Goal: Register for event/course: Sign up to attend an event or enroll in a course

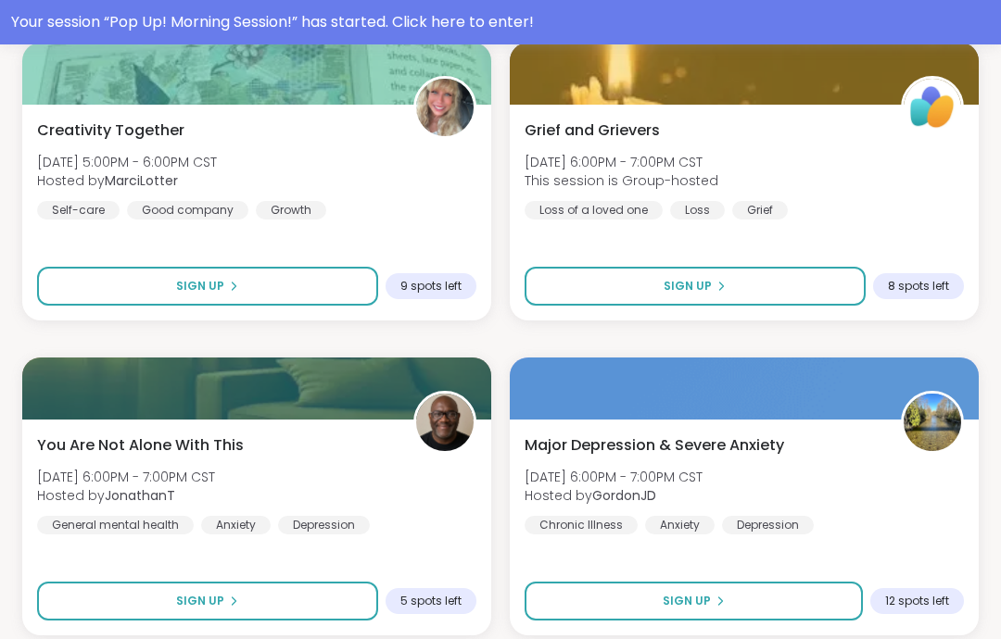
scroll to position [5412, 0]
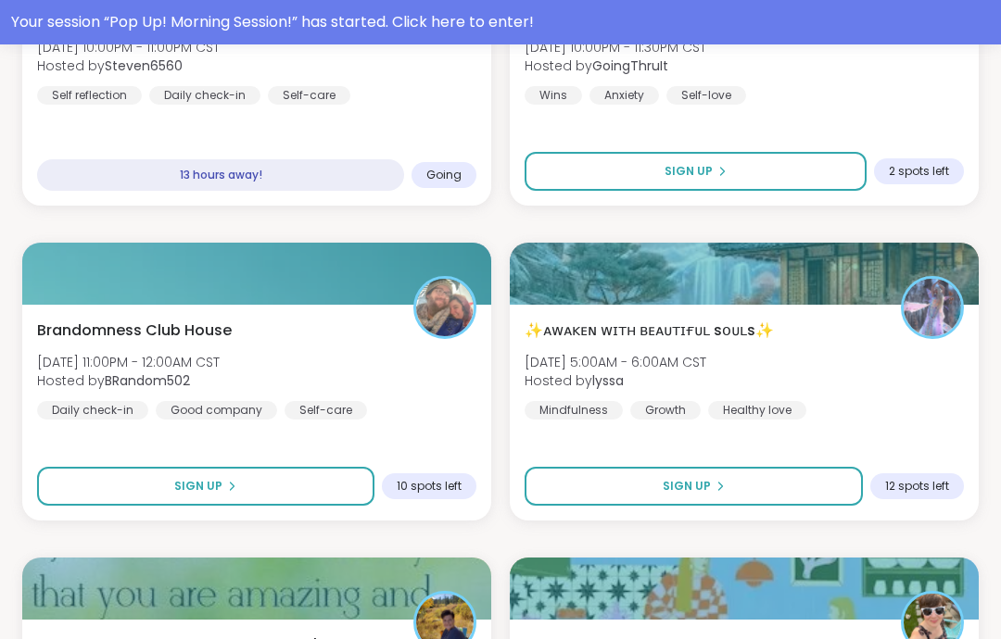
scroll to position [7095, 0]
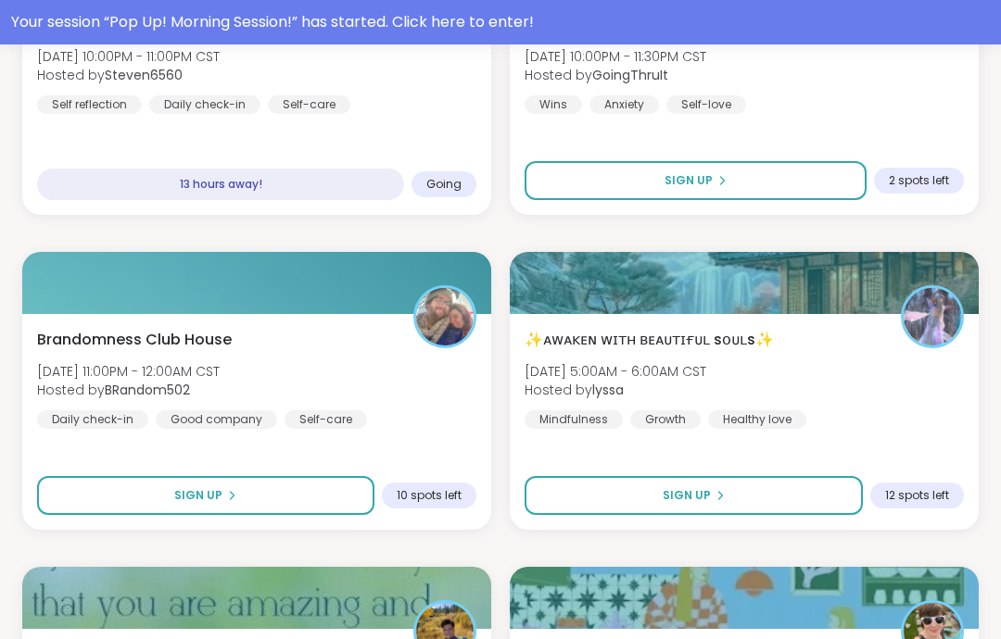
click at [323, 497] on button "Sign Up" at bounding box center [205, 495] width 337 height 39
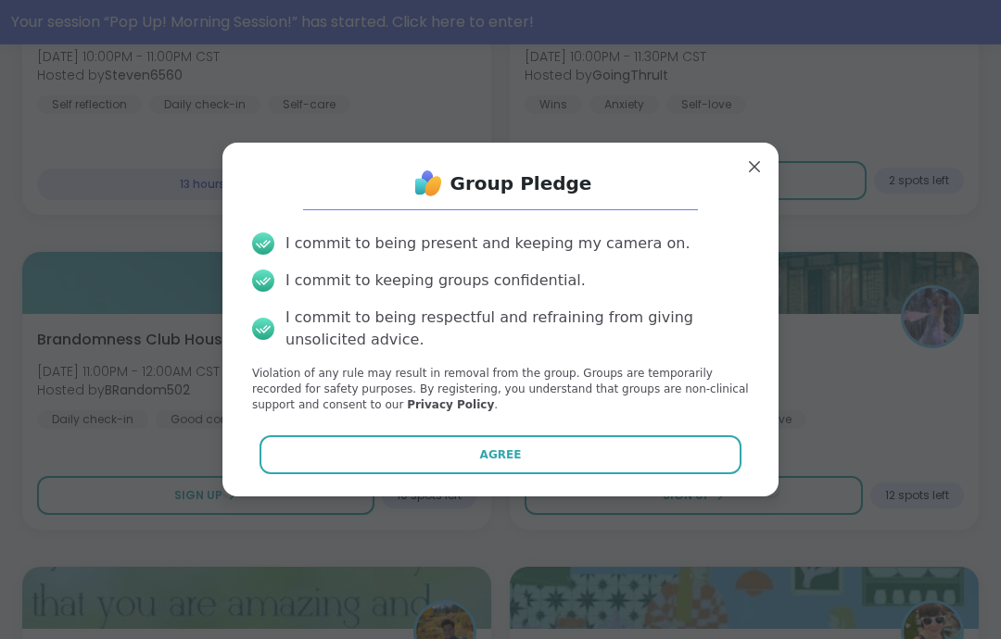
scroll to position [7095, 2]
click at [714, 474] on button "Agree" at bounding box center [500, 455] width 483 height 39
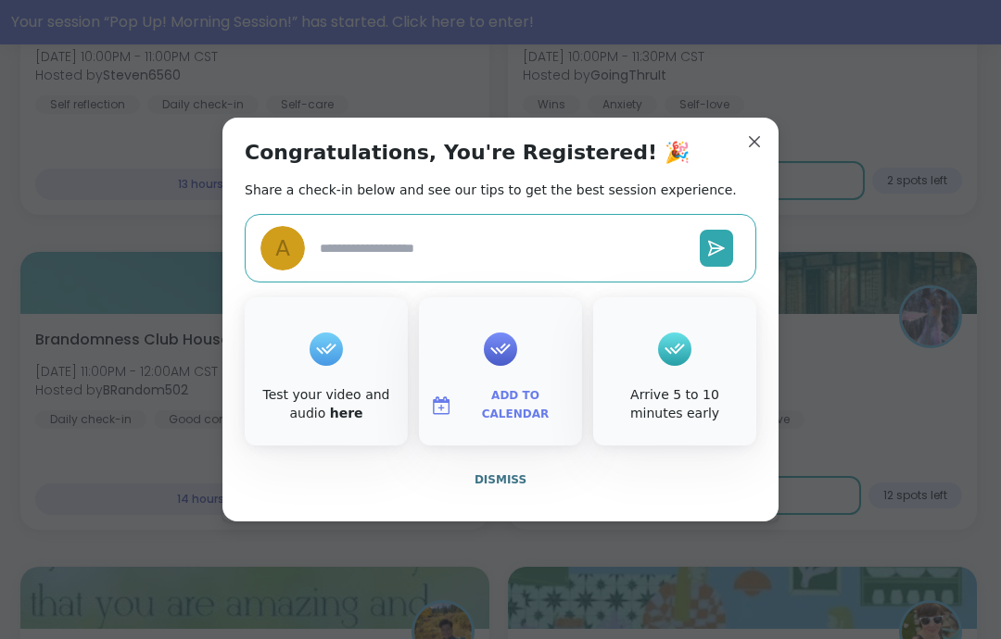
type textarea "*"
click at [542, 499] on button "Dismiss" at bounding box center [501, 480] width 512 height 39
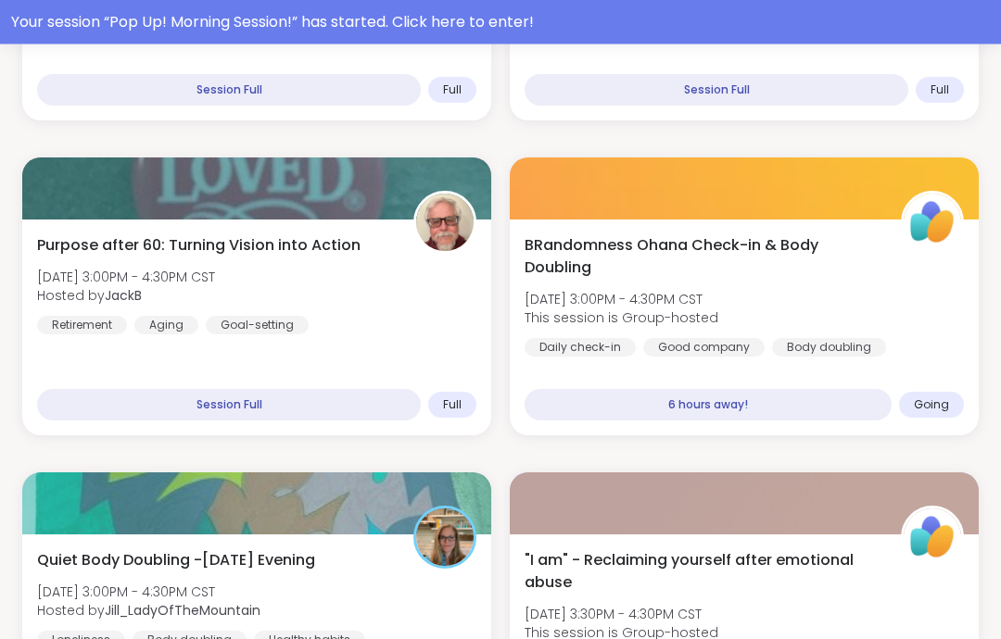
scroll to position [4020, 0]
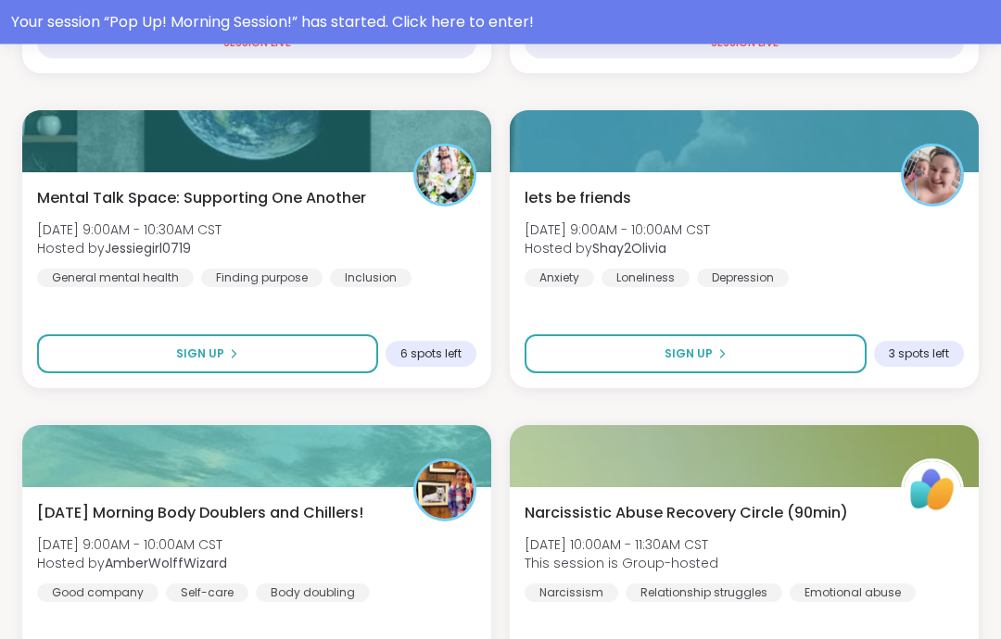
scroll to position [619, 0]
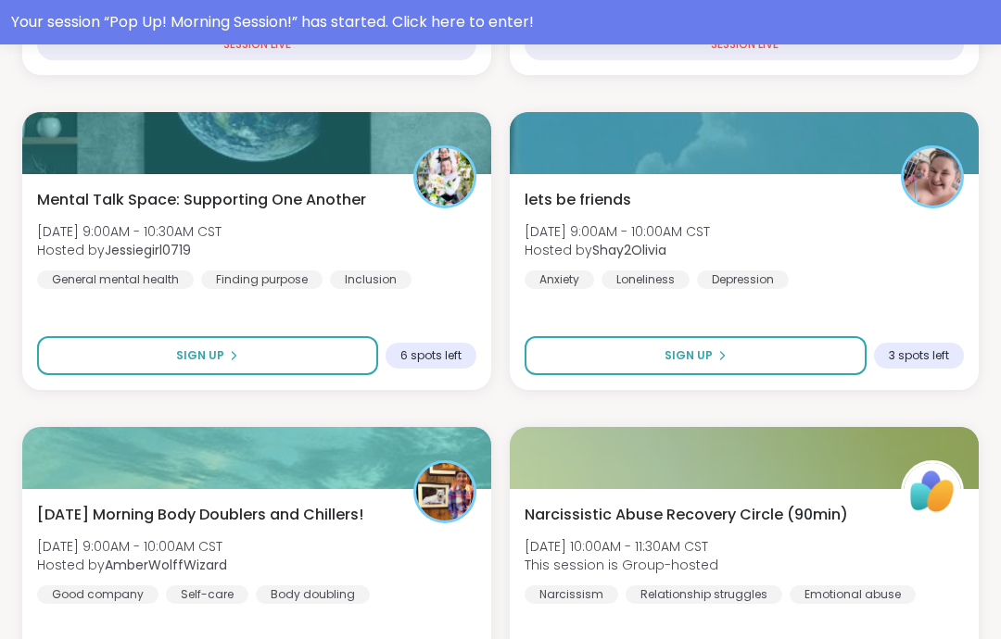
click at [907, 281] on div "lets be friends [DATE] 9:00AM - 10:00AM CST Hosted by Shay2Olivia Anxiety Lonel…" at bounding box center [743, 239] width 439 height 100
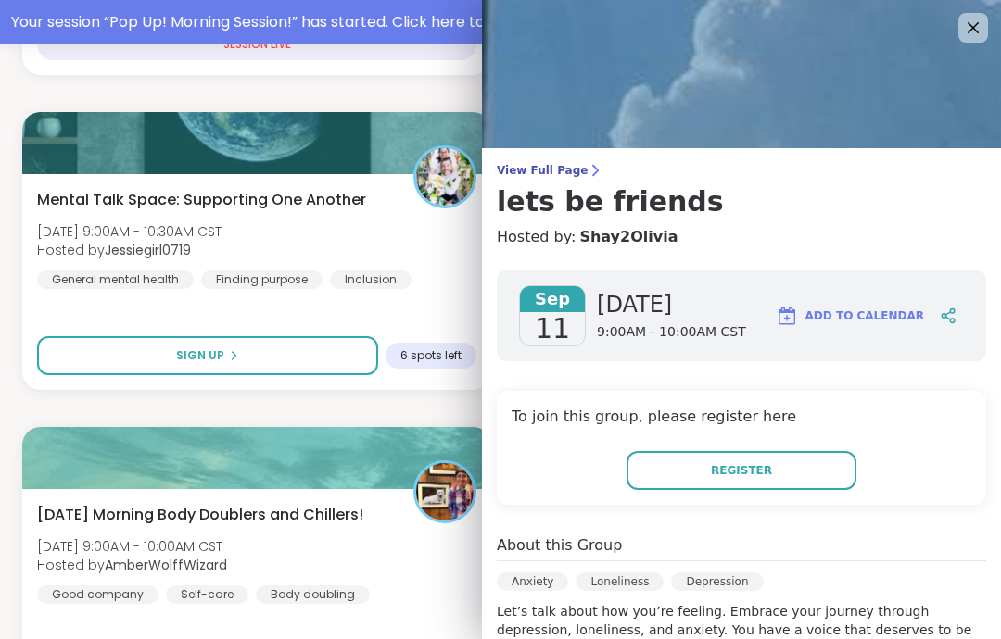
scroll to position [-1, 0]
click at [988, 44] on img at bounding box center [741, 74] width 519 height 148
click at [972, 58] on img at bounding box center [741, 74] width 519 height 148
click at [997, 42] on img at bounding box center [741, 74] width 519 height 148
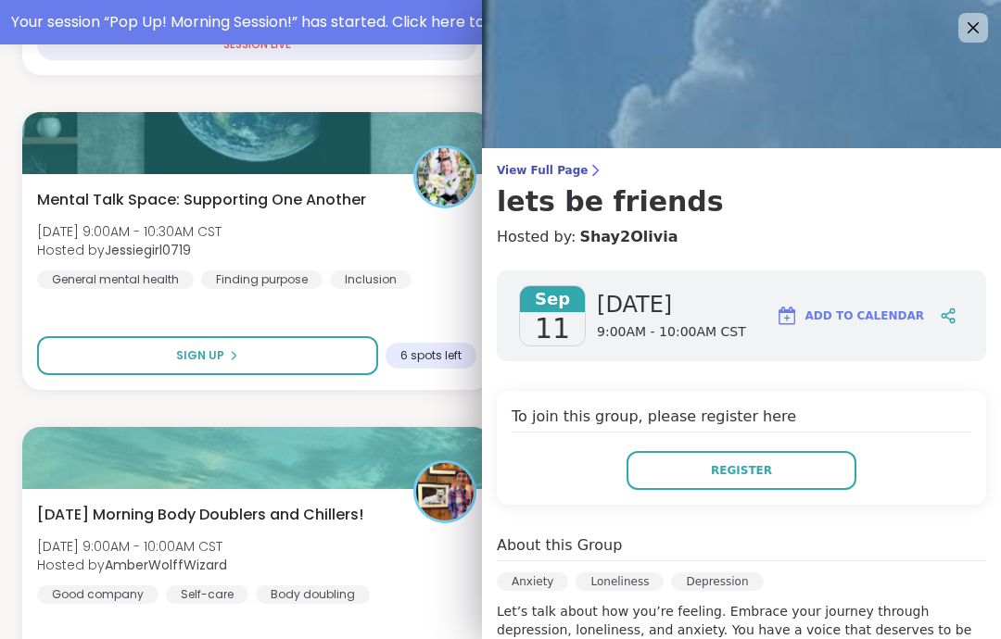
click at [967, 32] on icon at bounding box center [972, 27] width 11 height 11
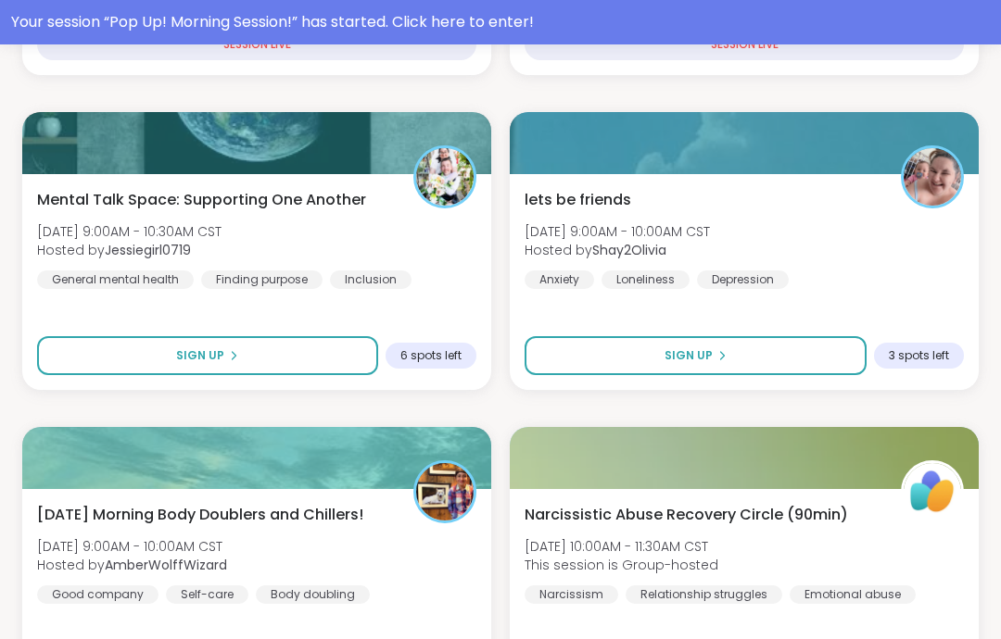
click at [435, 227] on div "Mental Talk Space: Supporting One Another [DATE] 9:00AM - 10:30AM CST Hosted by…" at bounding box center [256, 239] width 439 height 100
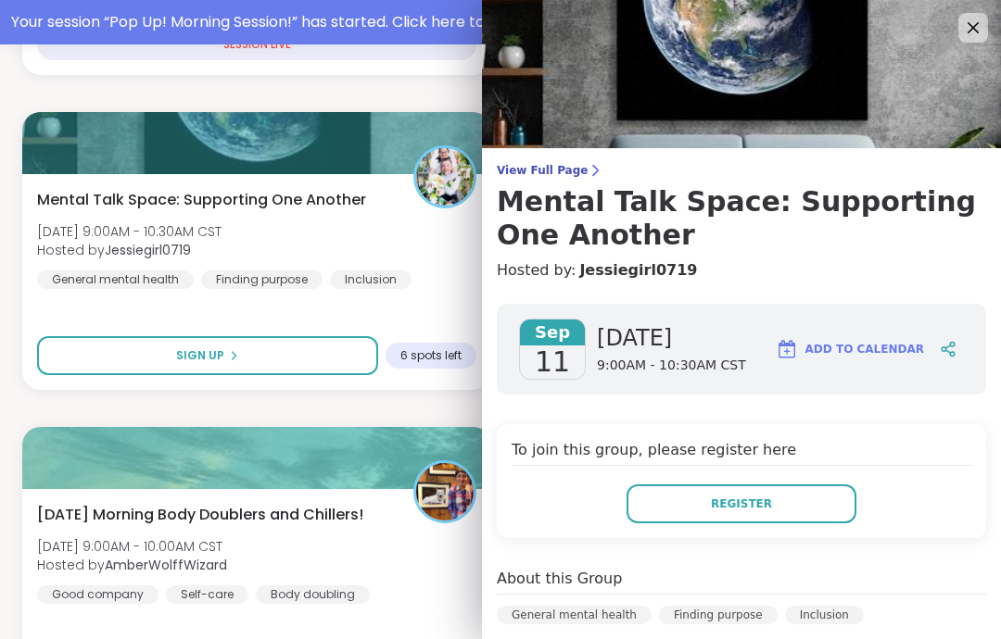
click at [439, 432] on div at bounding box center [256, 458] width 469 height 62
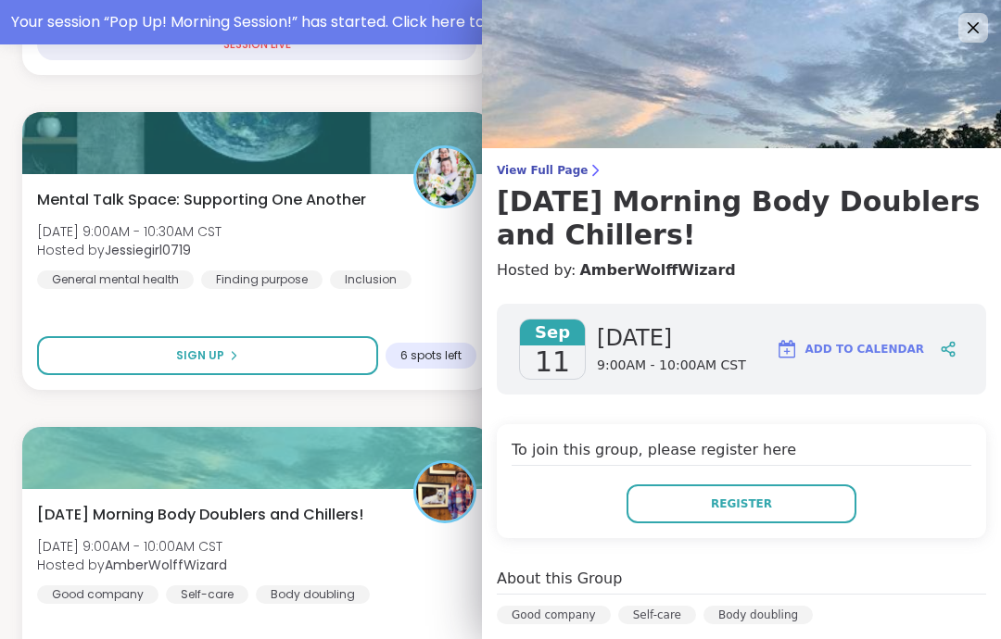
click at [971, 51] on img at bounding box center [741, 74] width 519 height 148
click at [962, 39] on icon at bounding box center [973, 28] width 22 height 22
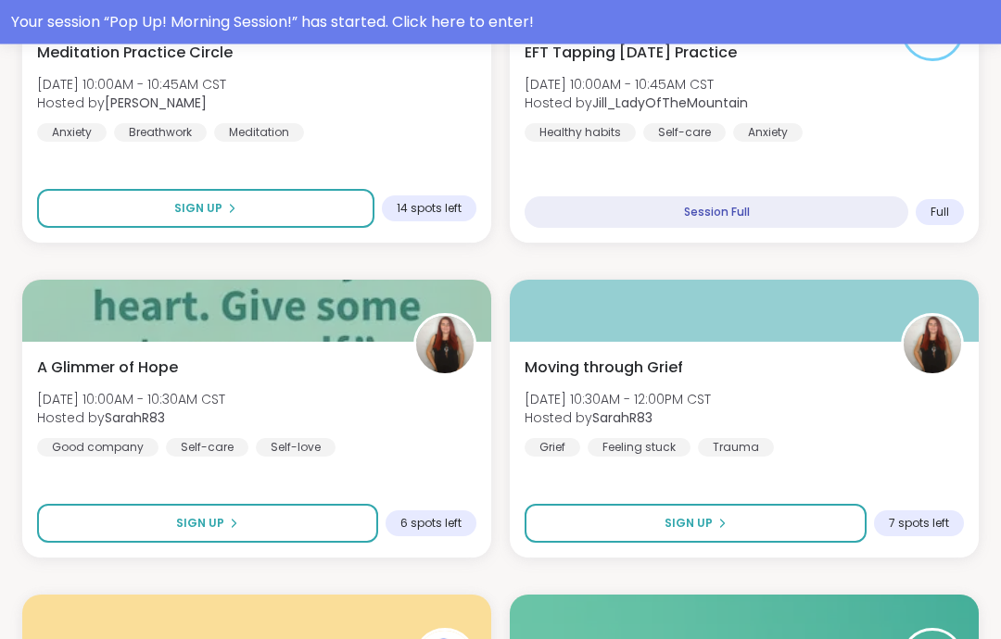
scroll to position [1396, 0]
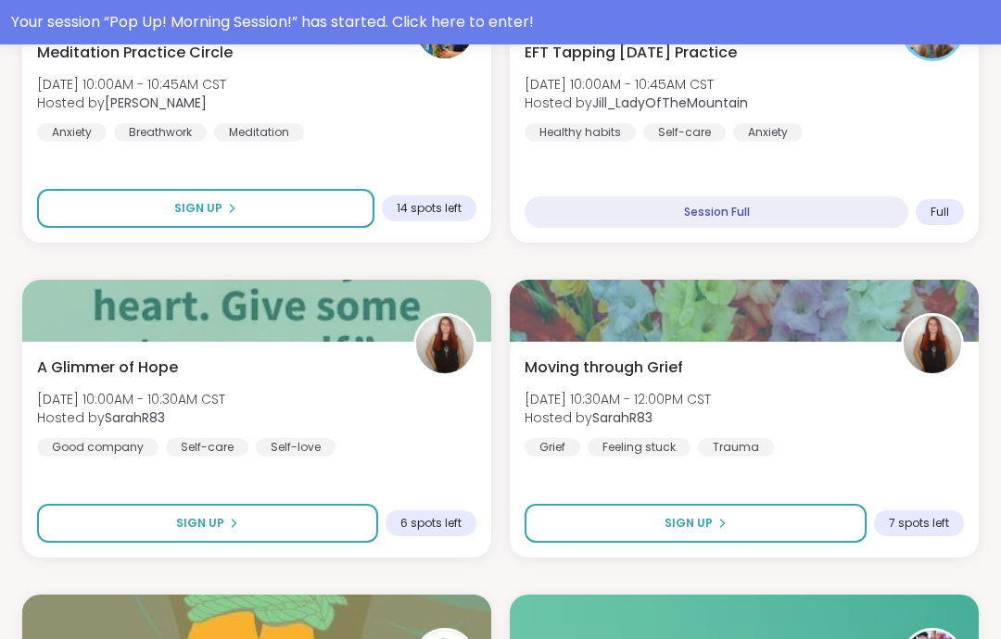
click at [913, 399] on div "Moving through Grief [DATE] 10:30AM - 12:00PM CST Hosted by SarahR83 Grief Feel…" at bounding box center [743, 407] width 439 height 100
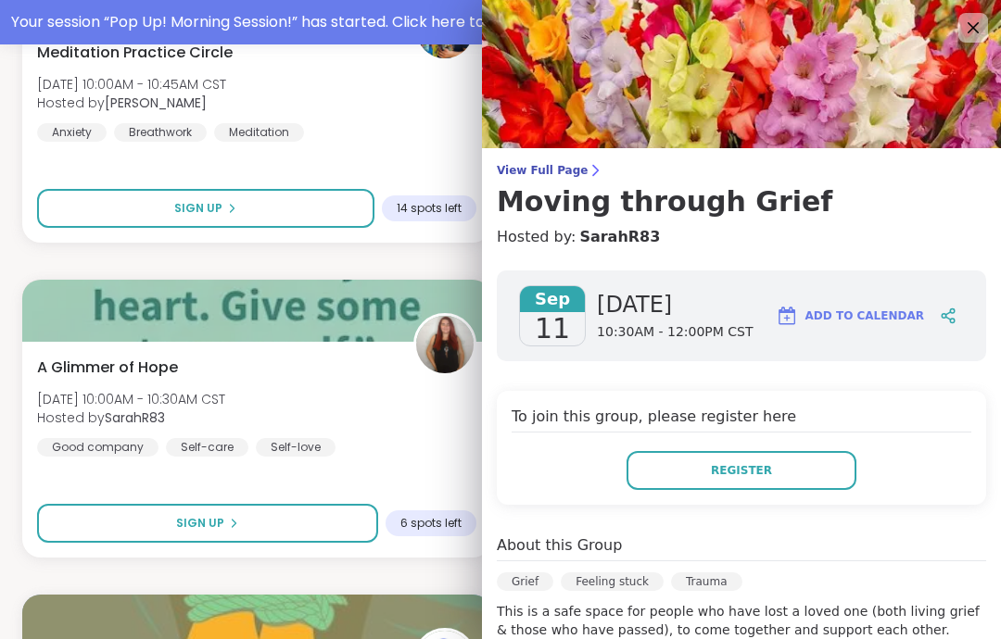
scroll to position [0, 0]
click at [974, 48] on img at bounding box center [741, 74] width 519 height 148
click at [982, 57] on img at bounding box center [741, 74] width 519 height 148
click at [985, 46] on img at bounding box center [741, 74] width 519 height 148
click at [984, 46] on img at bounding box center [741, 74] width 519 height 148
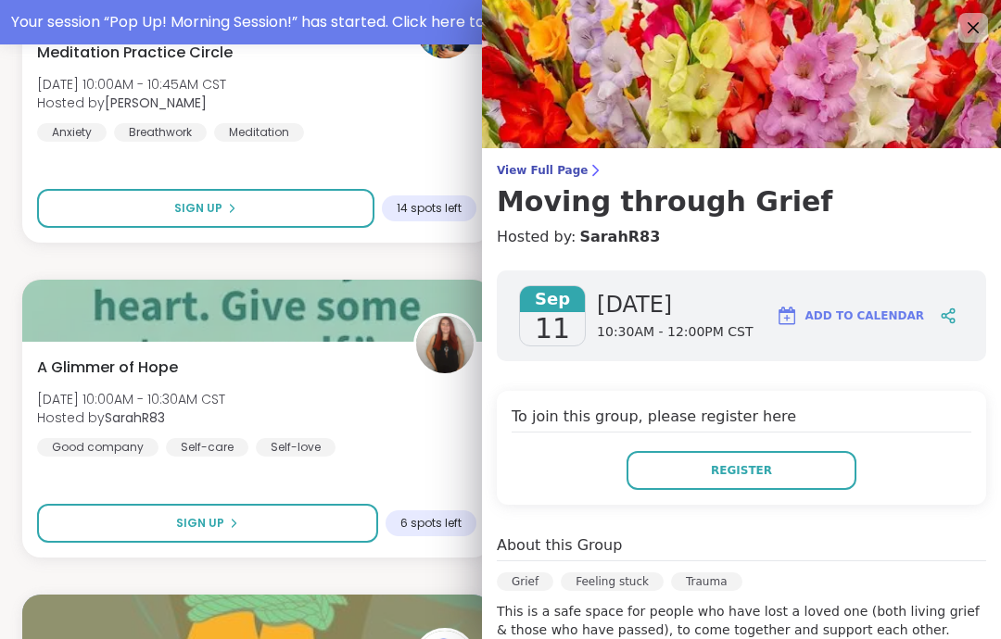
click at [968, 38] on icon at bounding box center [973, 28] width 22 height 22
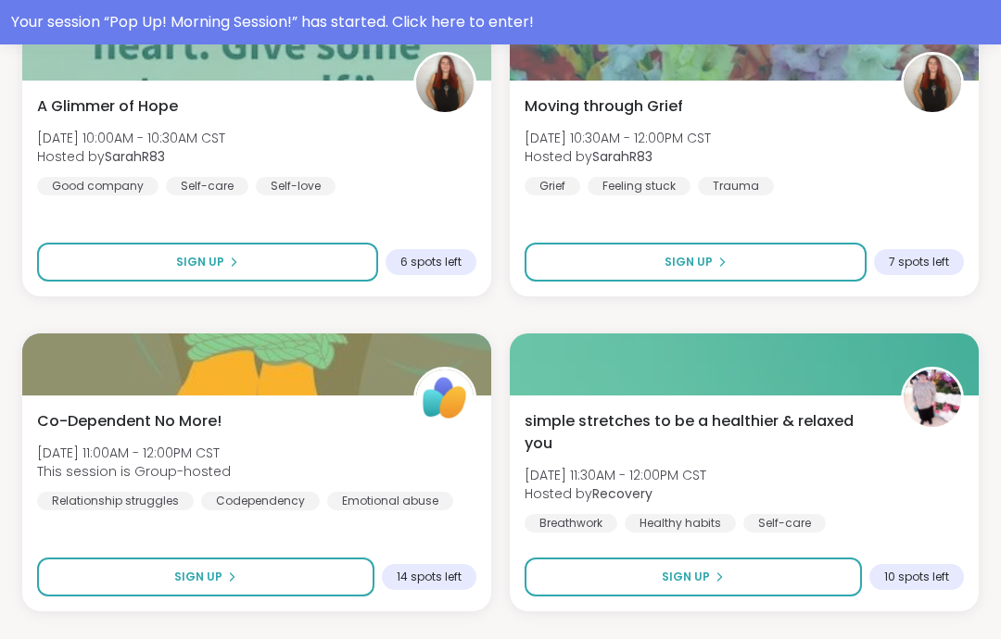
scroll to position [1654, 0]
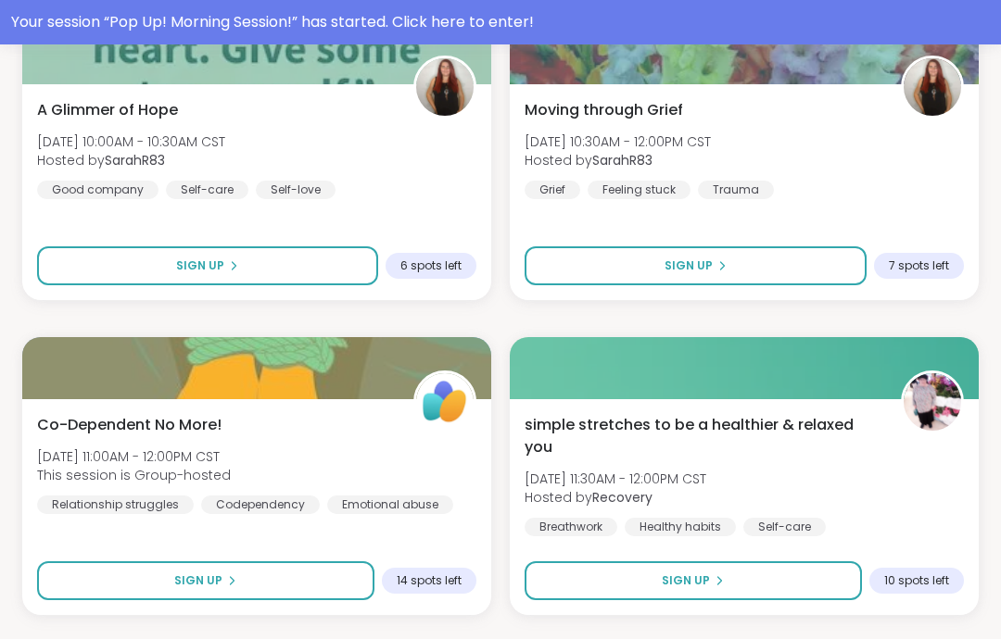
click at [771, 403] on div "simple stretches to be a healthier & relaxed you [DATE] 11:30AM - 12:00PM CST H…" at bounding box center [744, 507] width 469 height 216
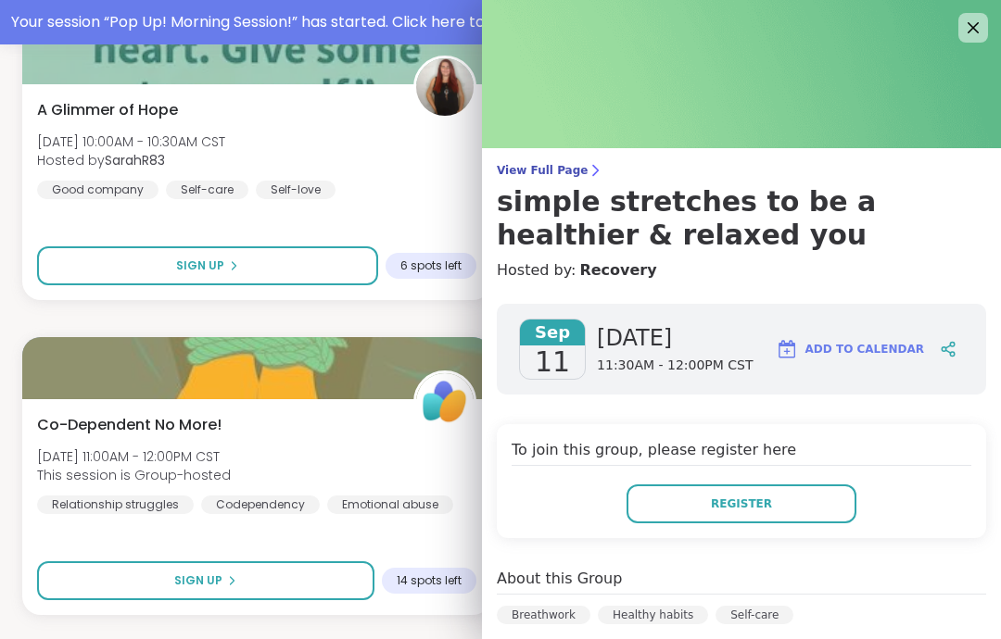
scroll to position [-1, 0]
click at [990, 42] on img at bounding box center [741, 74] width 519 height 148
click at [962, 54] on img at bounding box center [741, 74] width 519 height 148
click at [961, 54] on img at bounding box center [741, 74] width 519 height 148
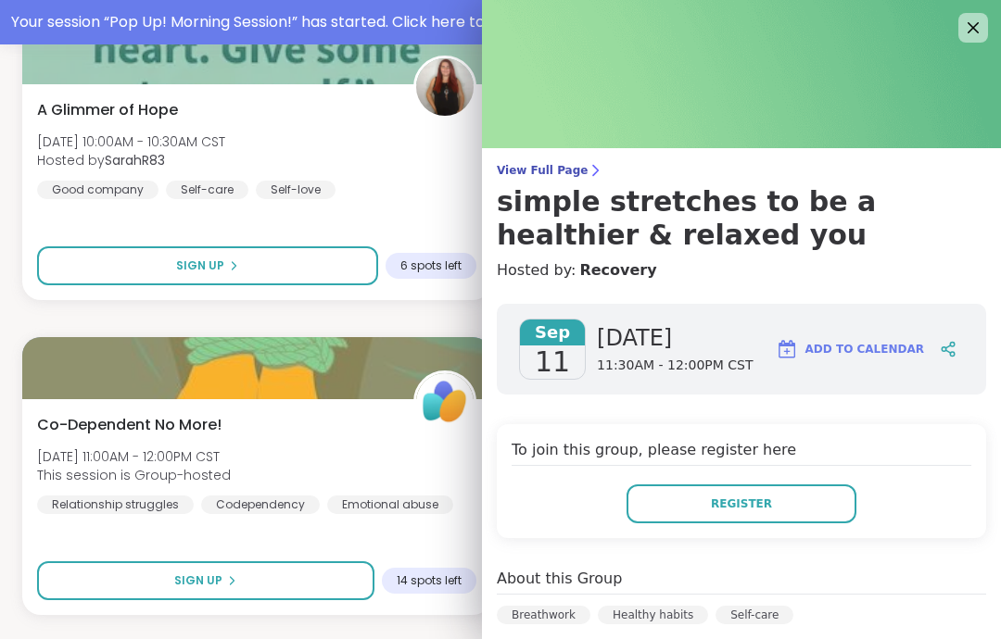
click at [995, 28] on img at bounding box center [741, 74] width 519 height 148
click at [988, 30] on img at bounding box center [741, 74] width 519 height 148
click at [971, 36] on icon at bounding box center [973, 28] width 22 height 22
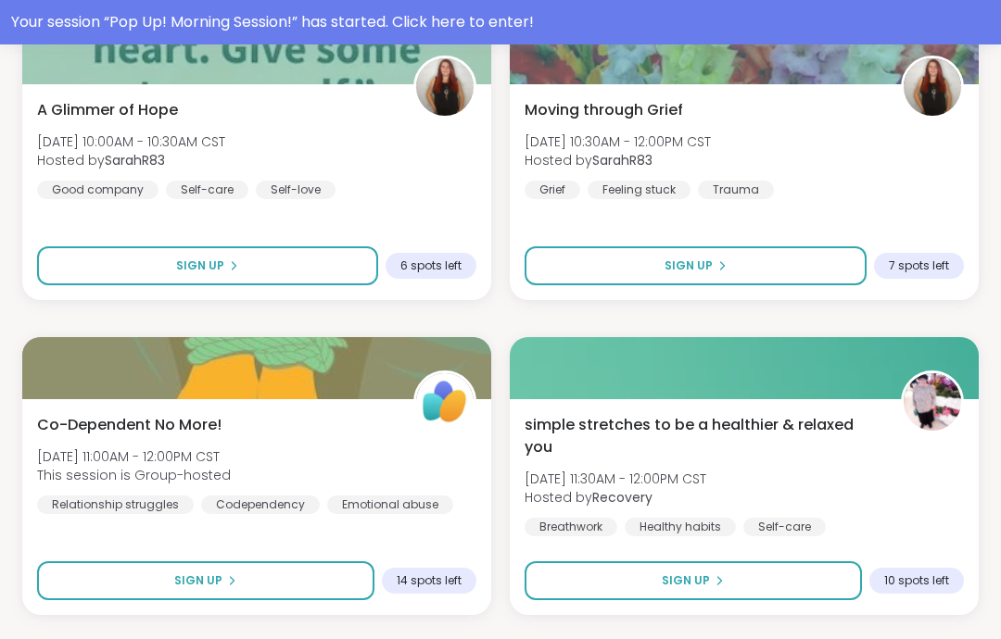
click at [979, 33] on div "Your session “ Pop Up! Morning Session! ” has started. Click here to enter!" at bounding box center [500, 22] width 1001 height 44
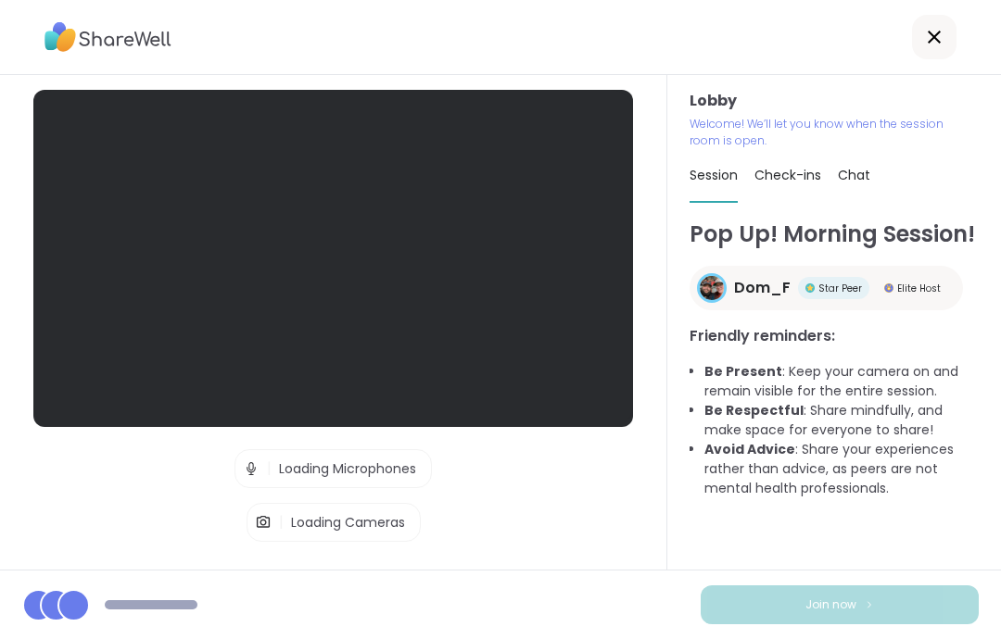
scroll to position [74, 0]
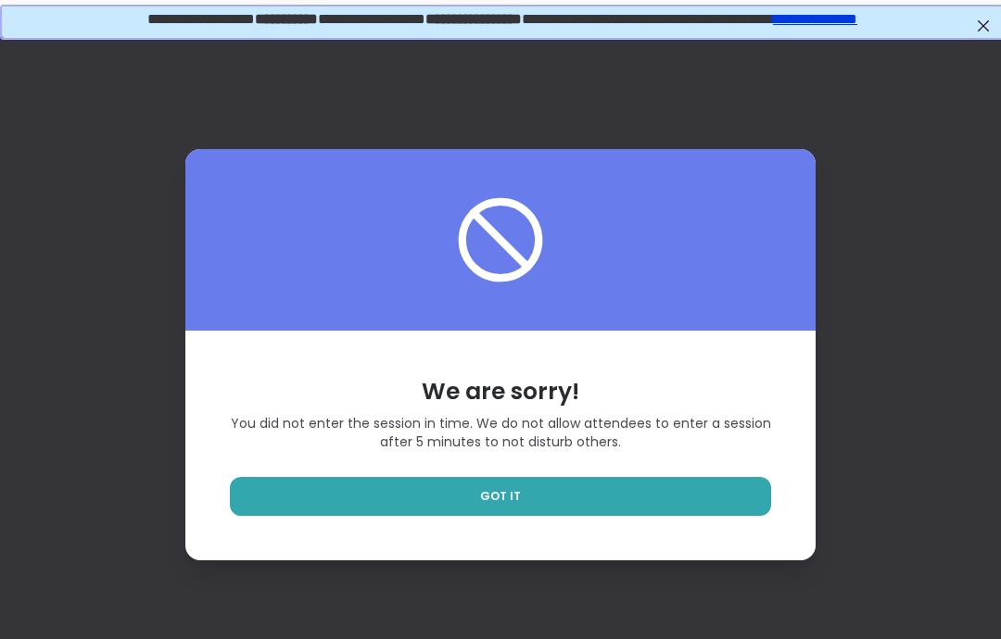
click at [705, 516] on link "GOT IT" at bounding box center [500, 496] width 541 height 39
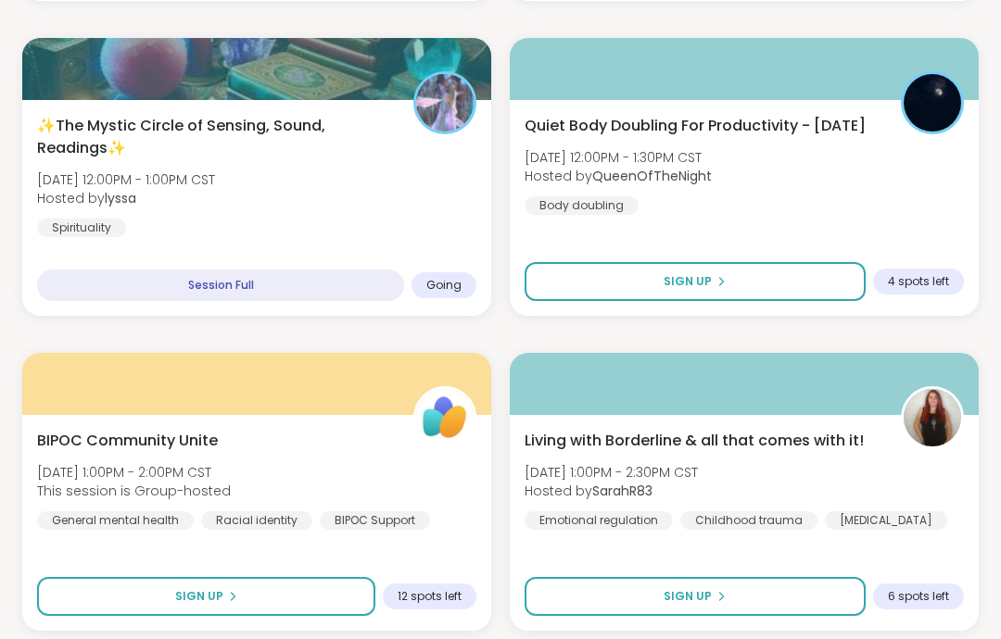
scroll to position [2543, 0]
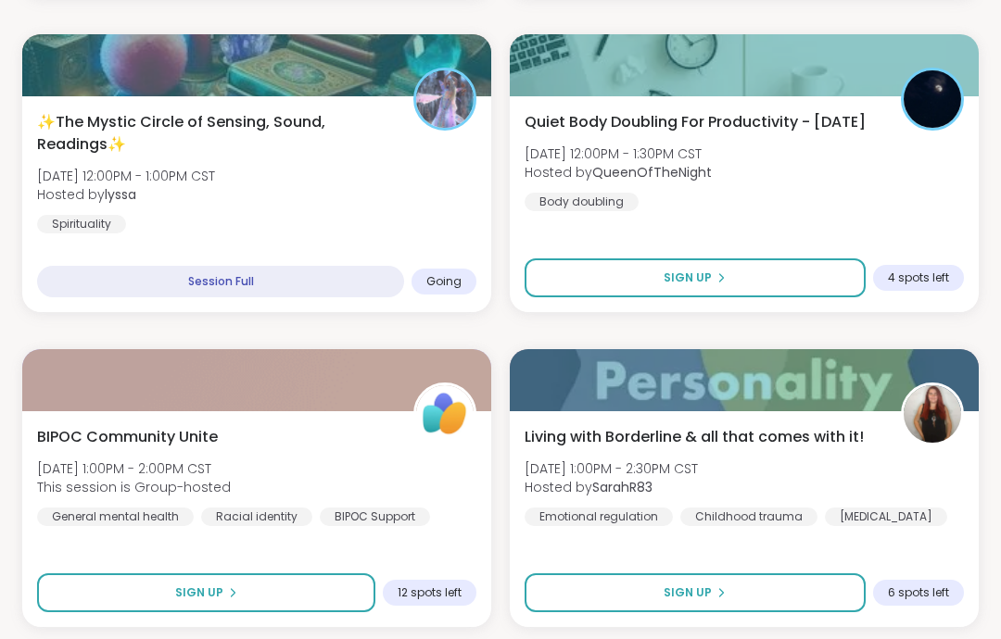
click at [761, 501] on div "Living with Borderline & all that comes with it! [DATE] 1:00PM - 2:30PM CST Hos…" at bounding box center [743, 476] width 439 height 100
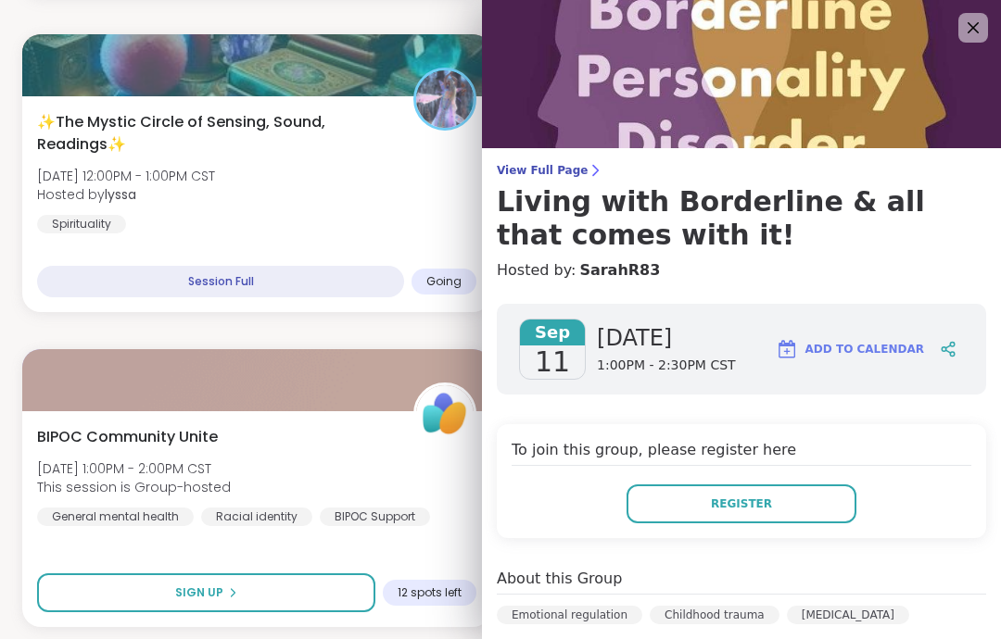
scroll to position [0, 0]
click at [969, 44] on img at bounding box center [741, 74] width 519 height 148
click at [970, 37] on icon at bounding box center [973, 28] width 22 height 22
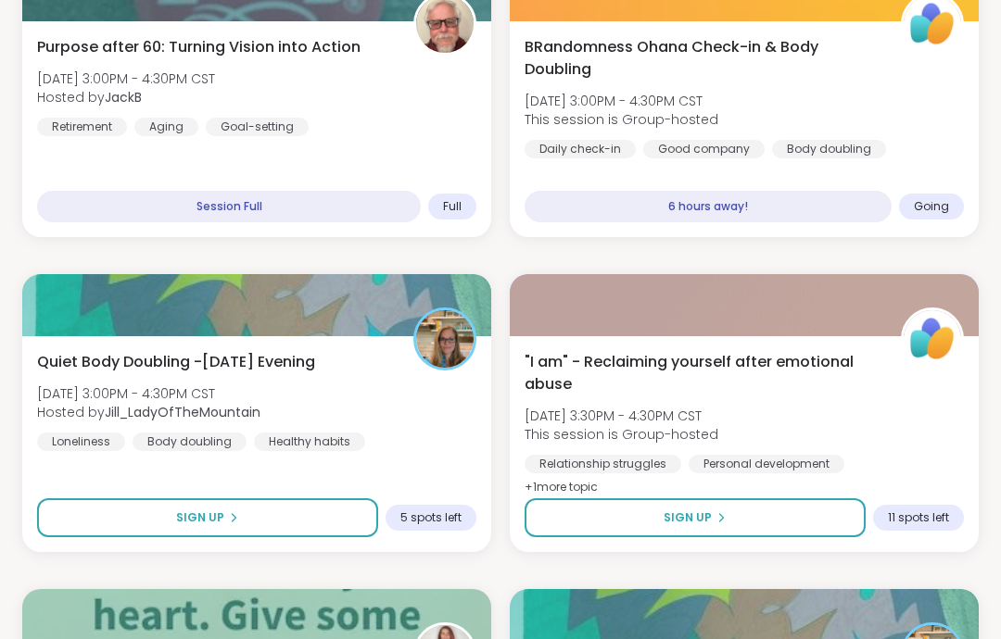
scroll to position [4182, 0]
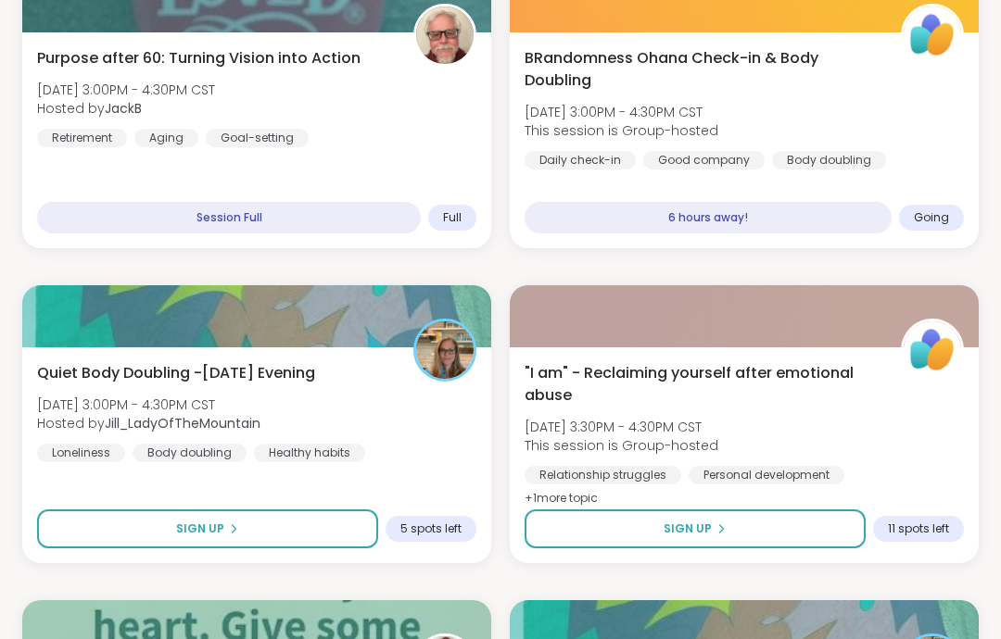
click at [954, 132] on div "BRandomness Ohana Check-in & Body Doubling [DATE] 3:00PM - 4:30PM CST This sess…" at bounding box center [743, 108] width 439 height 122
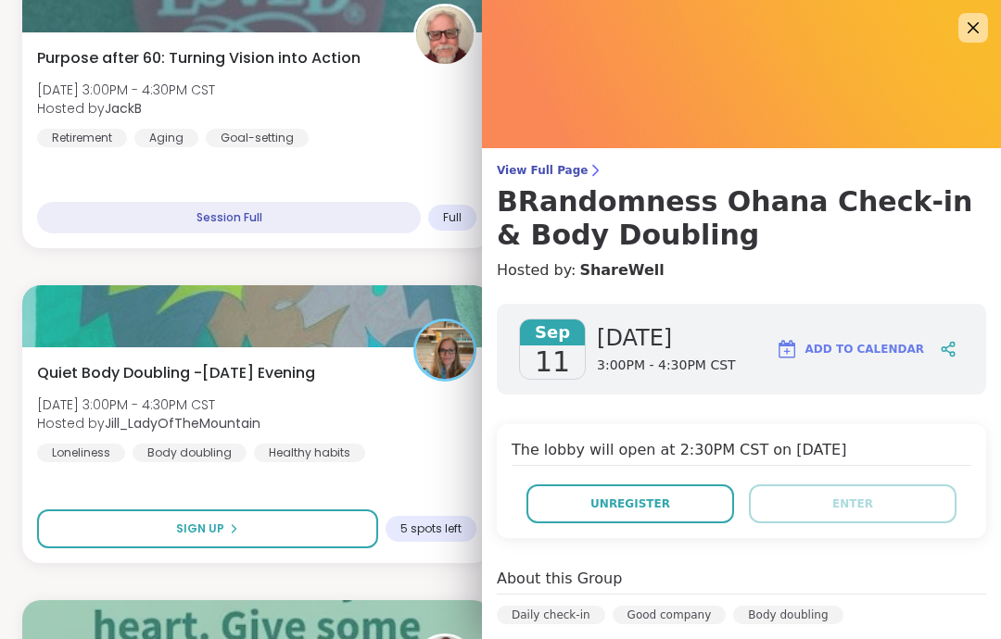
scroll to position [0, 0]
click at [966, 33] on icon at bounding box center [973, 28] width 22 height 22
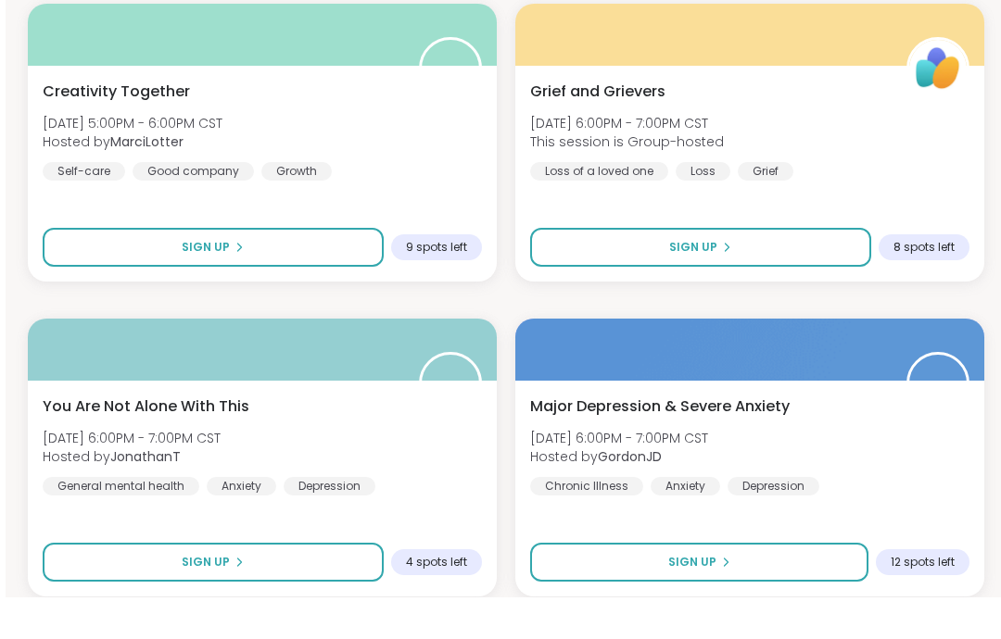
scroll to position [5441, 0]
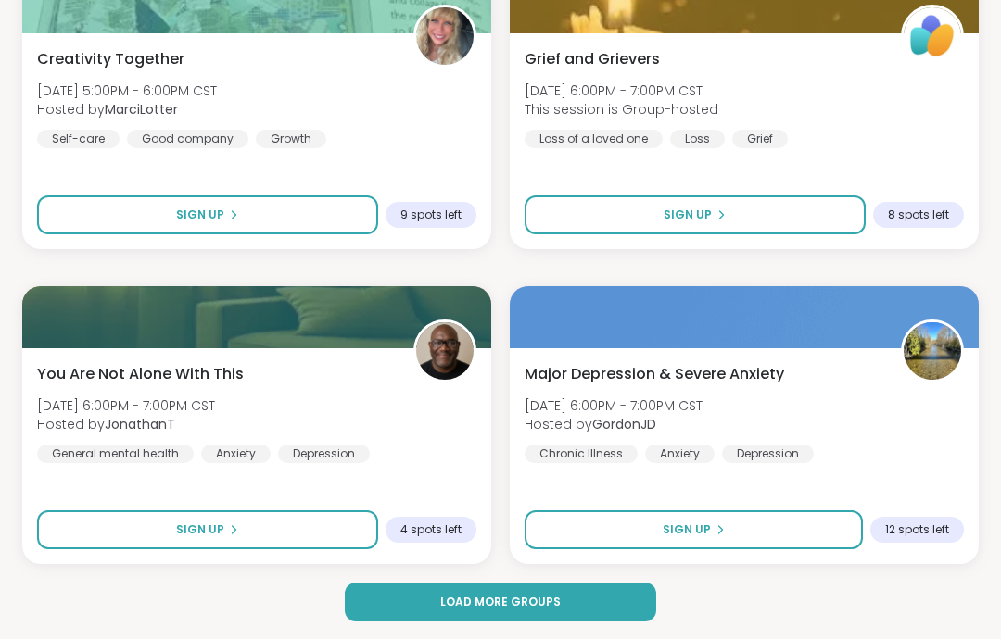
click at [600, 620] on button "Load more groups" at bounding box center [500, 602] width 311 height 39
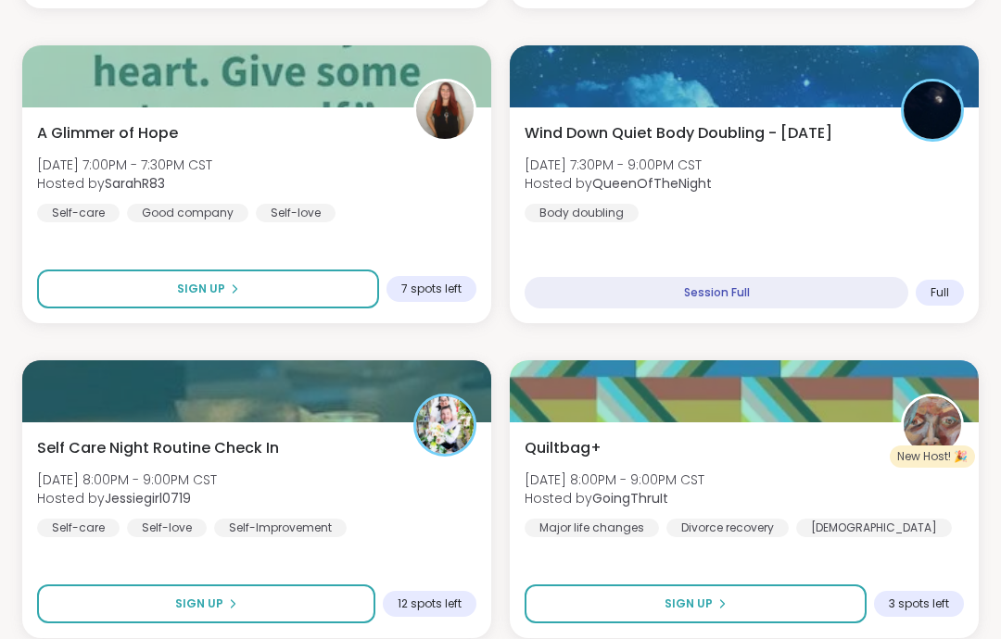
scroll to position [6312, 0]
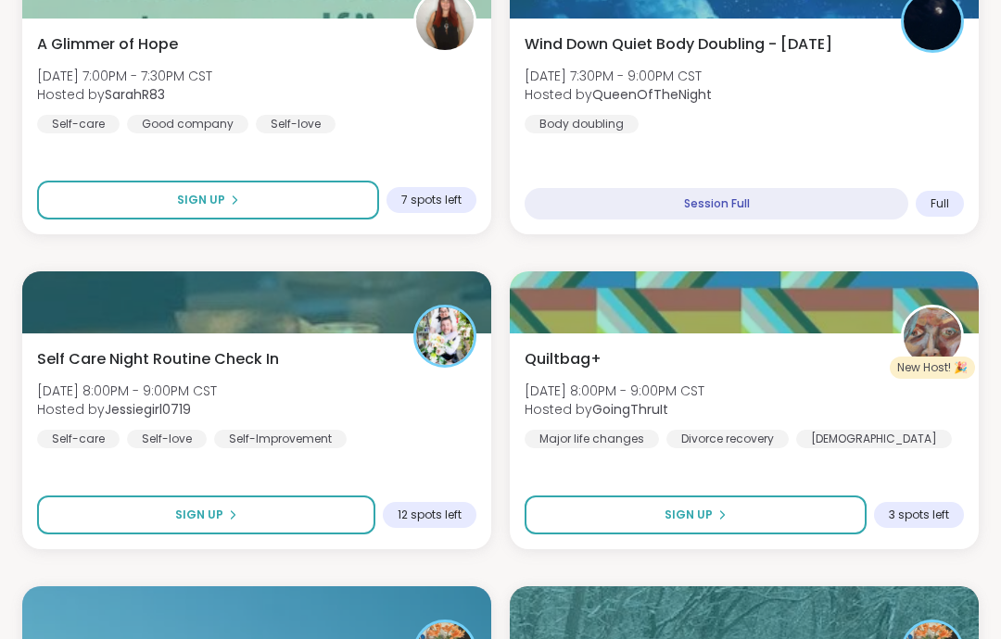
click at [437, 463] on div "Self Care Night Routine Check In [DATE] 8:00PM - 9:00PM CST Hosted by Jessiegir…" at bounding box center [256, 443] width 469 height 216
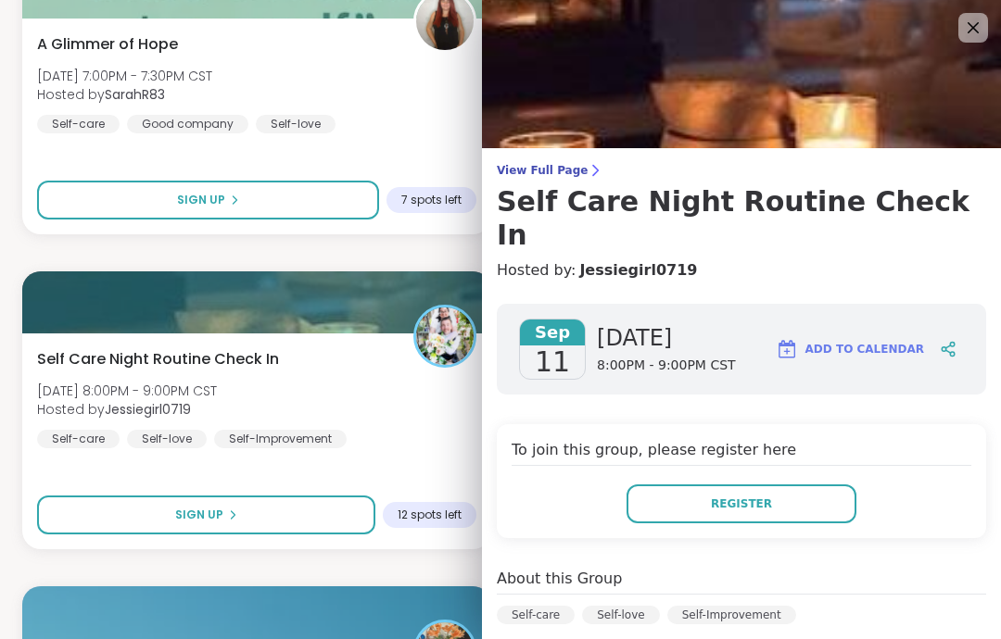
scroll to position [0, 0]
click at [966, 32] on icon at bounding box center [973, 28] width 22 height 22
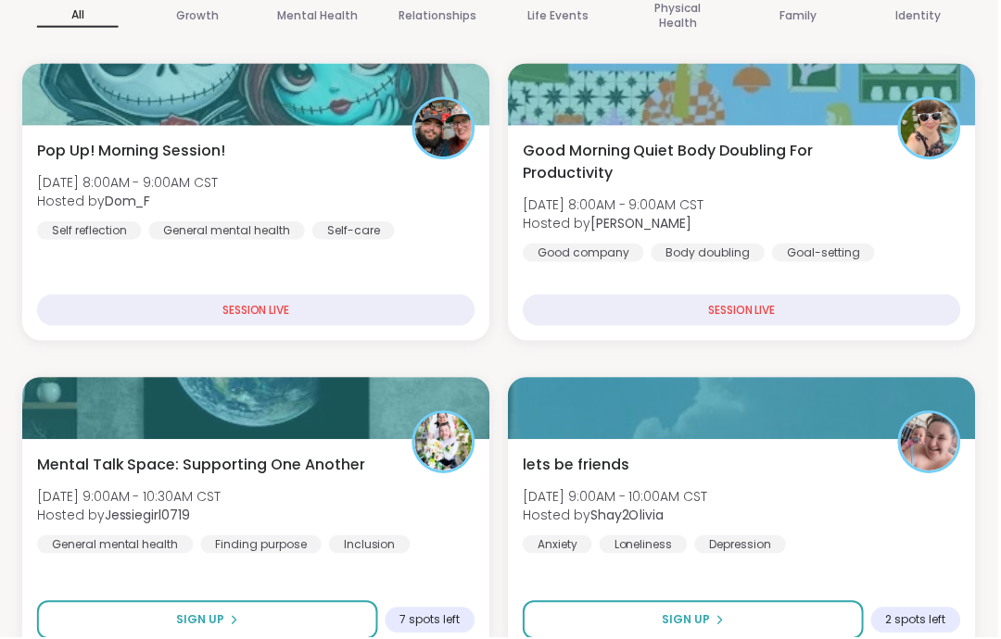
scroll to position [308, 0]
click at [380, 482] on div "Mental Talk Space: Supporting One Another [DATE] 9:00AM - 10:30AM CST Hosted by…" at bounding box center [256, 506] width 439 height 100
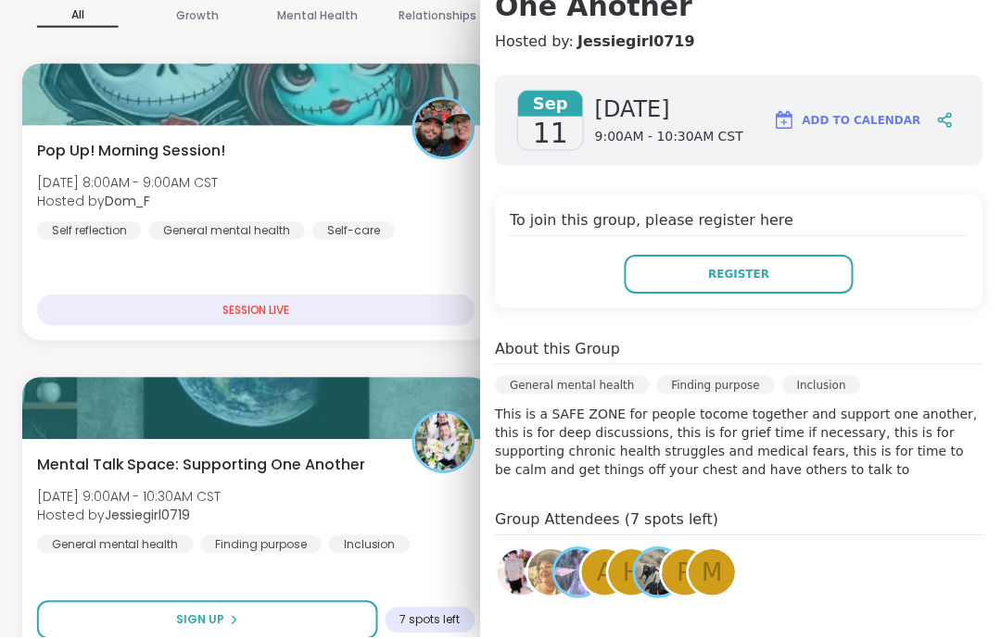
scroll to position [230, 0]
click at [816, 262] on button "Register" at bounding box center [741, 274] width 230 height 39
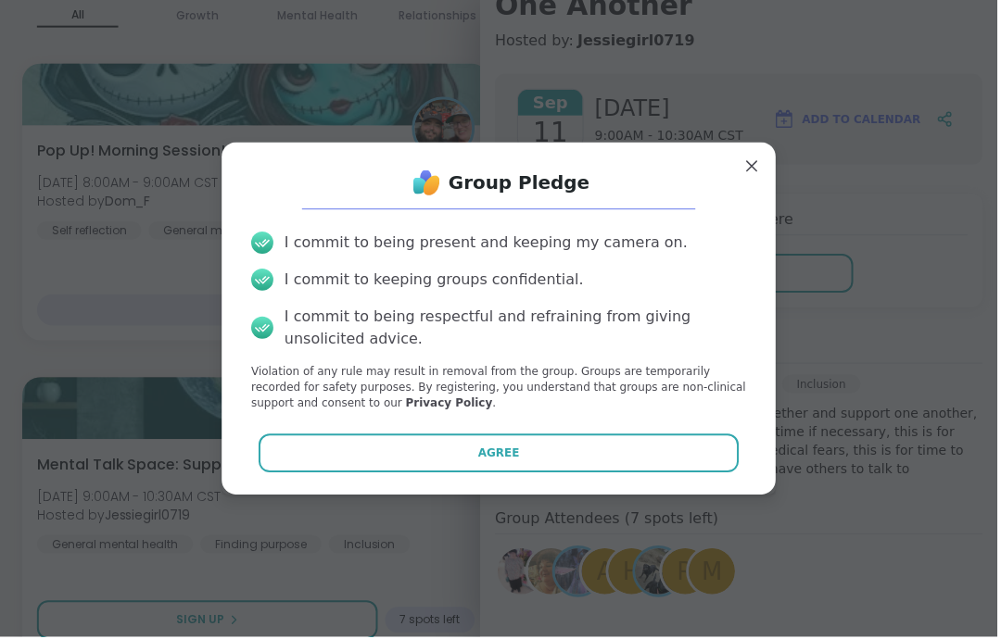
click at [691, 474] on button "Agree" at bounding box center [500, 455] width 483 height 39
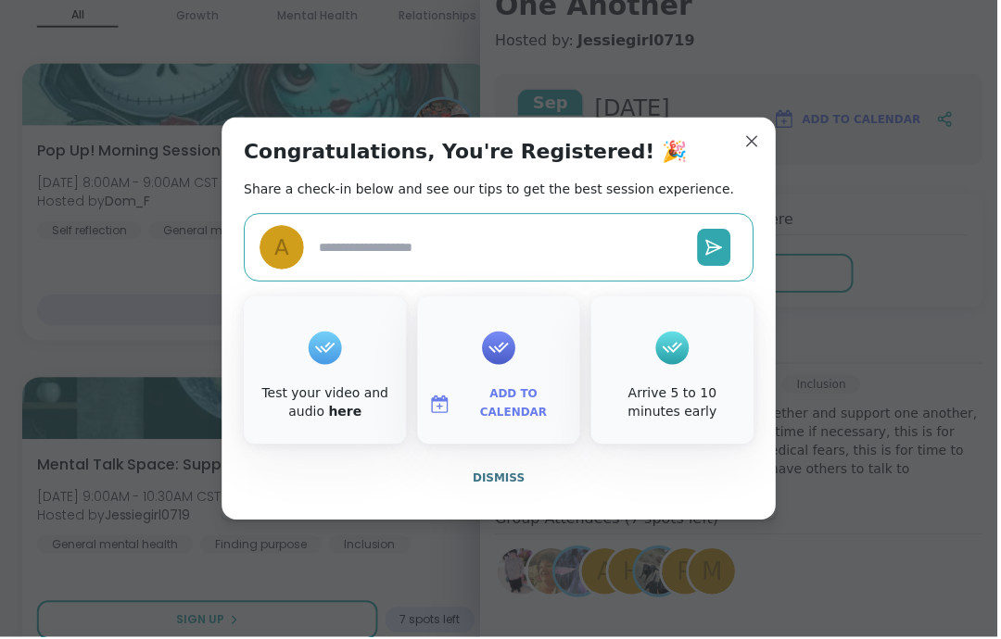
type textarea "*"
click at [632, 522] on div "Congratulations, You're Registered! 🎉 Share a check-in below and see our tips t…" at bounding box center [500, 320] width 556 height 404
click at [670, 499] on button "Dismiss" at bounding box center [501, 480] width 512 height 39
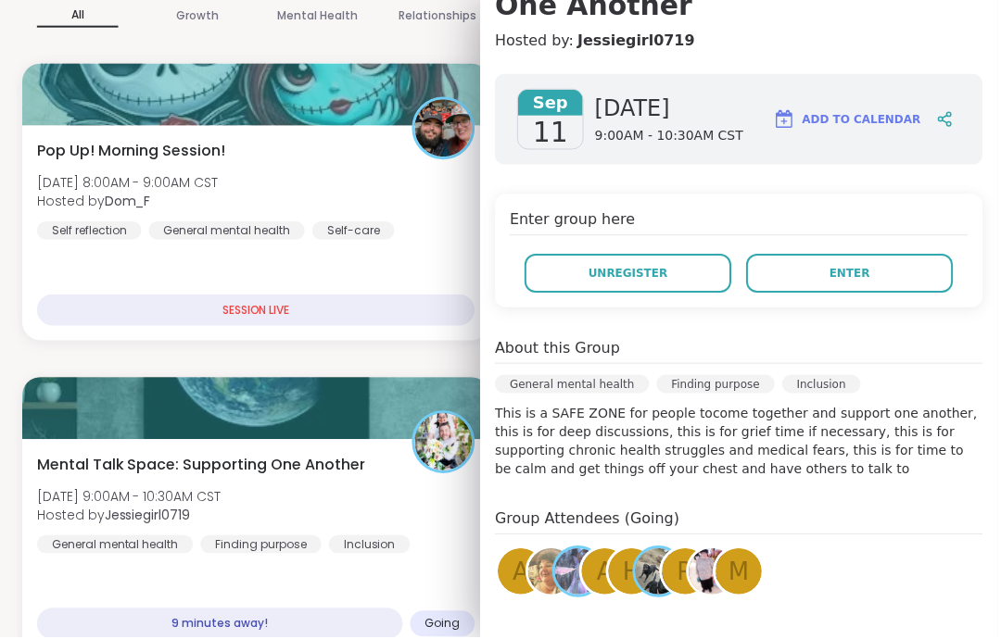
click at [912, 287] on button "Enter" at bounding box center [853, 274] width 208 height 39
click at [921, 261] on button "Enter" at bounding box center [853, 274] width 208 height 39
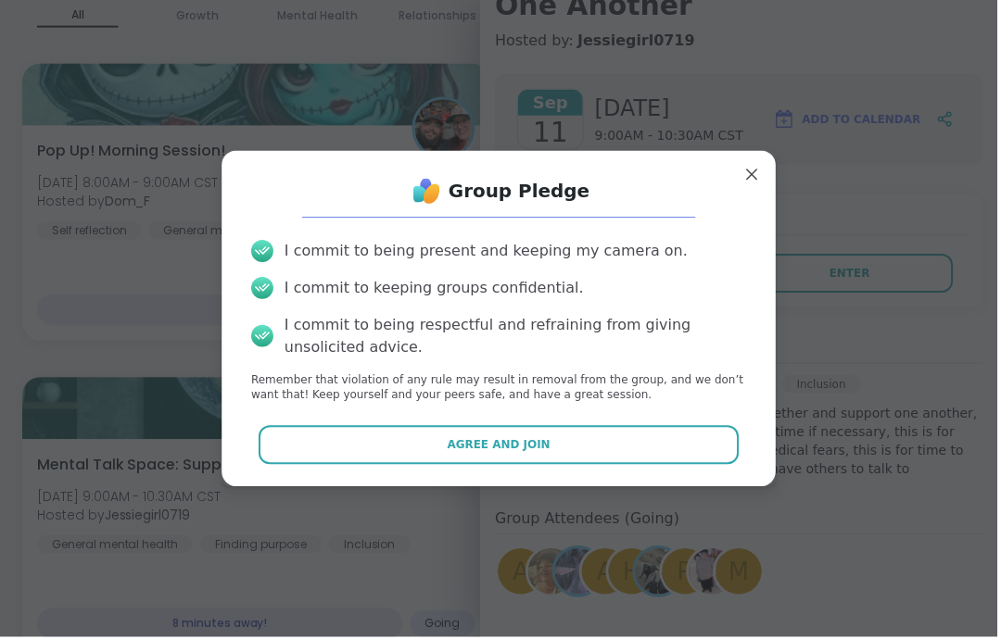
click at [685, 466] on button "Agree and Join" at bounding box center [500, 446] width 483 height 39
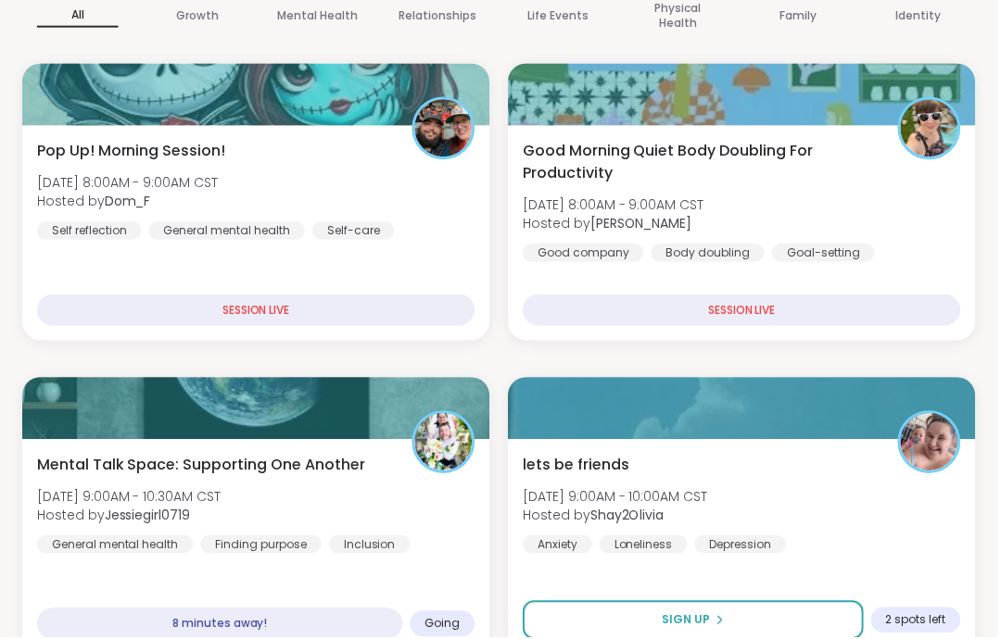
scroll to position [107, 0]
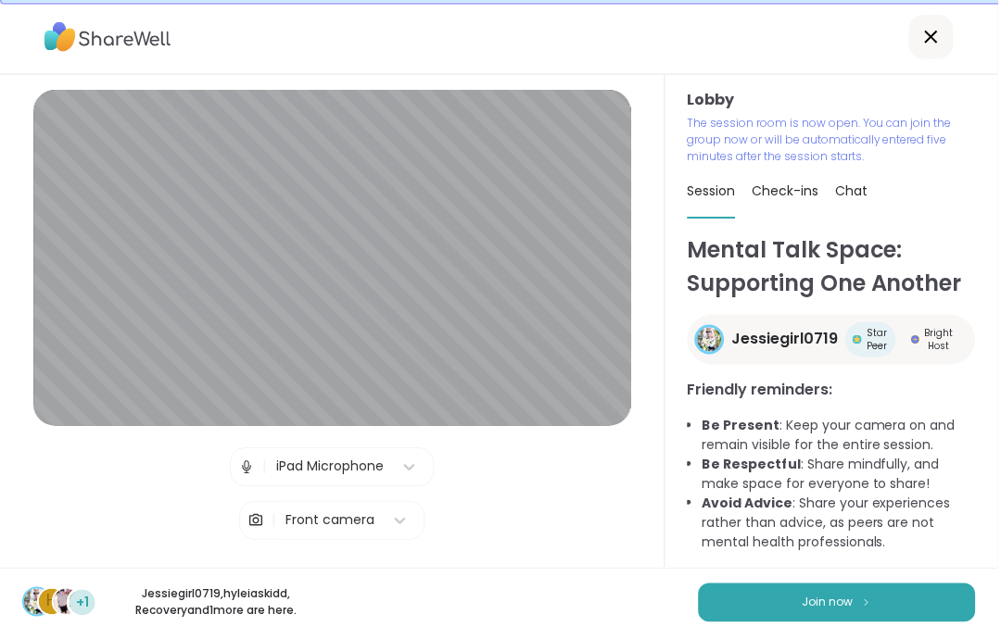
click at [840, 597] on button "Join now" at bounding box center [840, 605] width 278 height 39
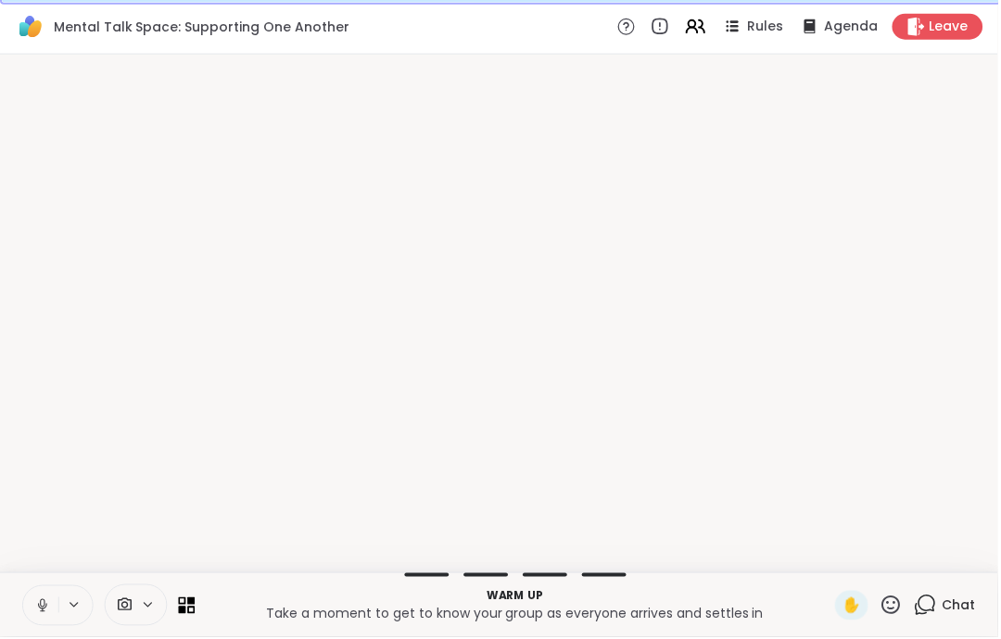
scroll to position [35, 0]
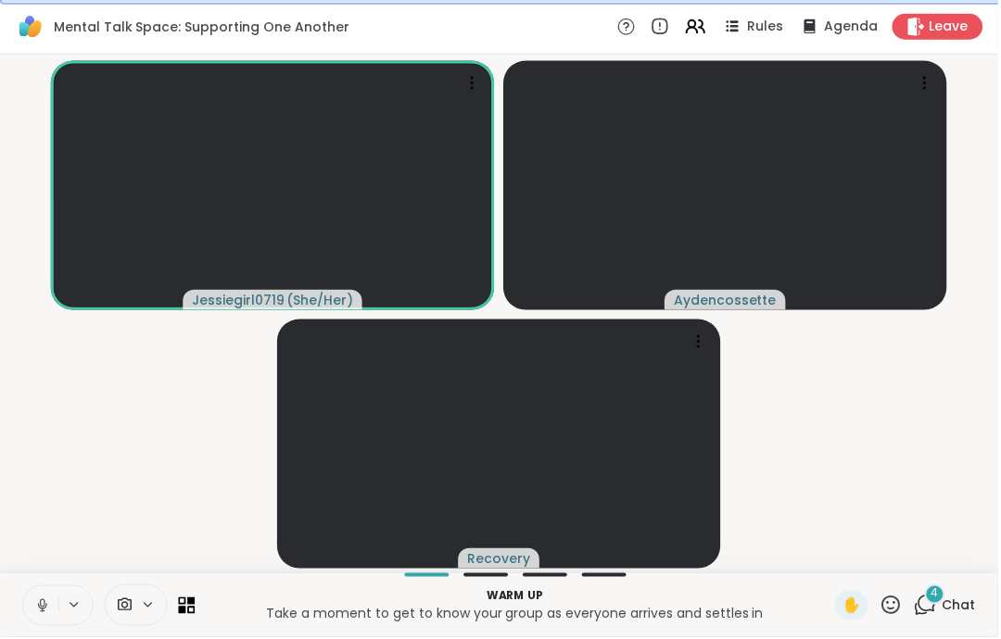
click at [39, 609] on icon at bounding box center [42, 608] width 9 height 6
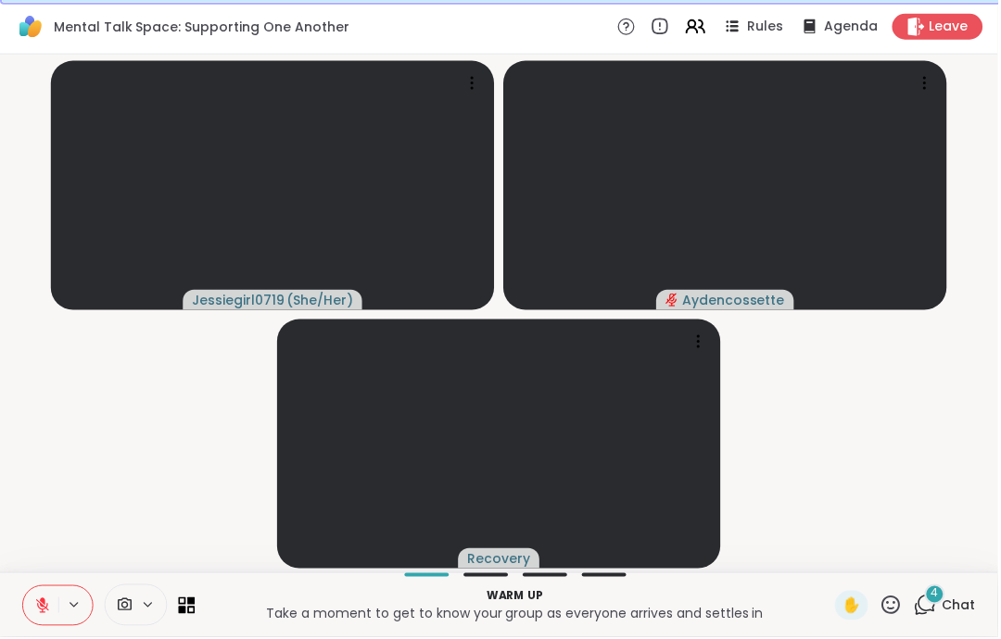
click at [37, 596] on button at bounding box center [40, 607] width 35 height 39
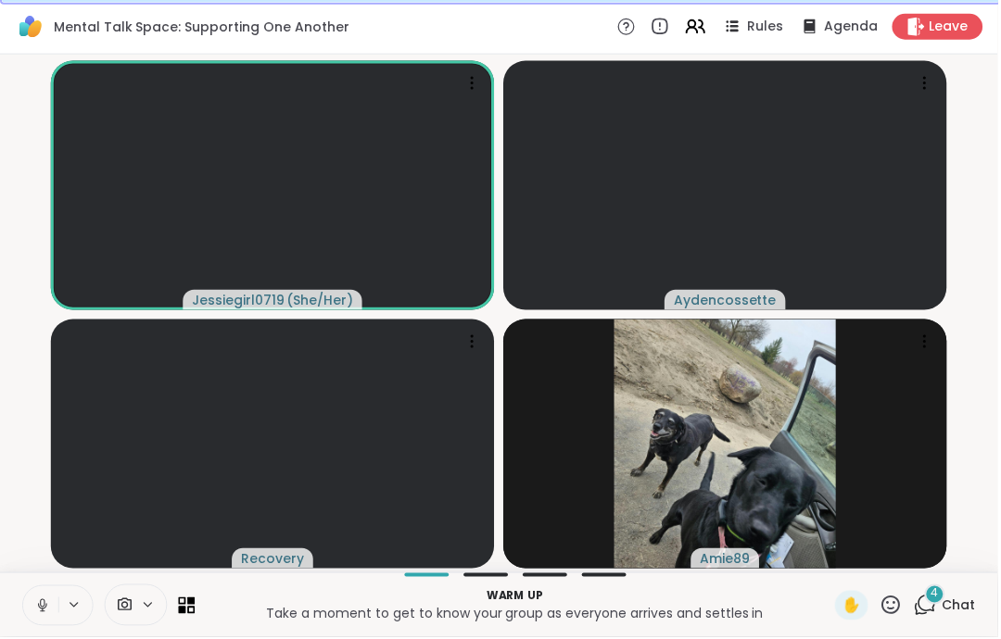
click at [44, 594] on button at bounding box center [40, 607] width 35 height 39
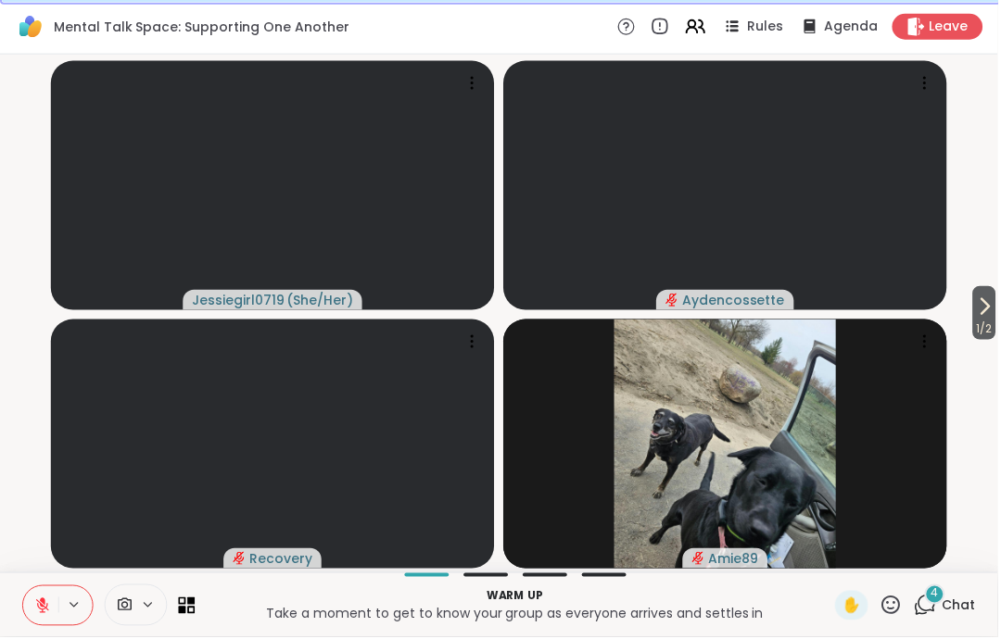
click at [955, 595] on div "4 Chat" at bounding box center [947, 608] width 62 height 30
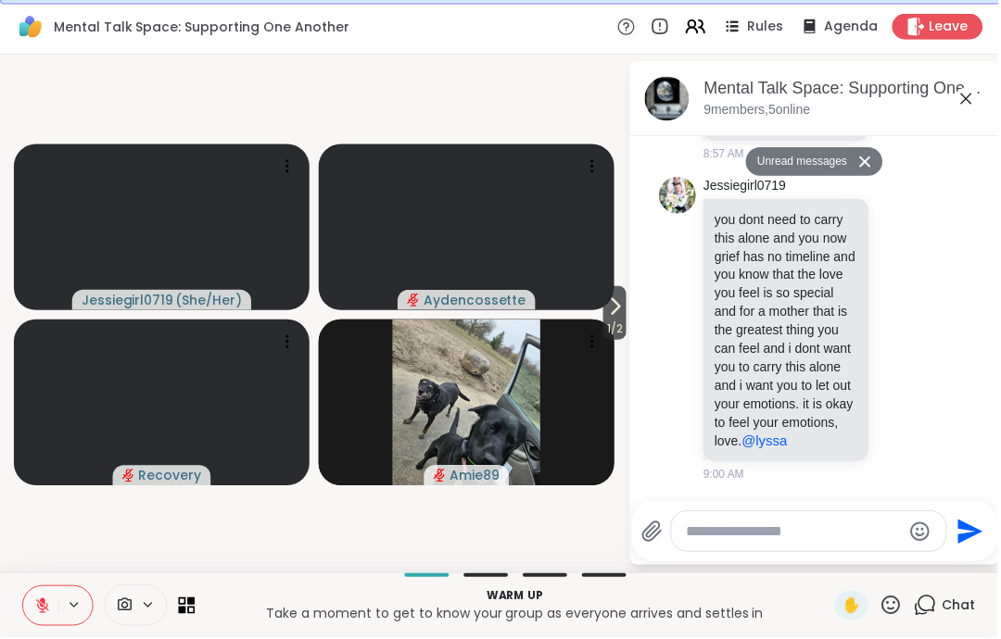
scroll to position [2112, 0]
click at [953, 101] on div "Mental Talk Space: Supporting One Another, [DATE]" at bounding box center [847, 89] width 282 height 23
click at [969, 106] on icon at bounding box center [969, 99] width 22 height 22
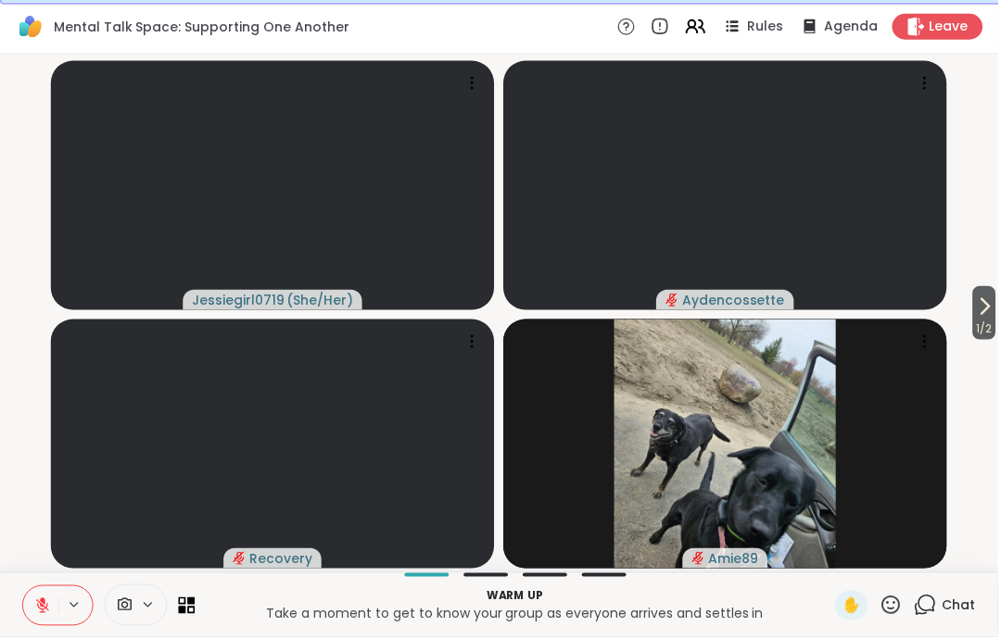
click at [945, 622] on div "Chat" at bounding box center [947, 608] width 62 height 30
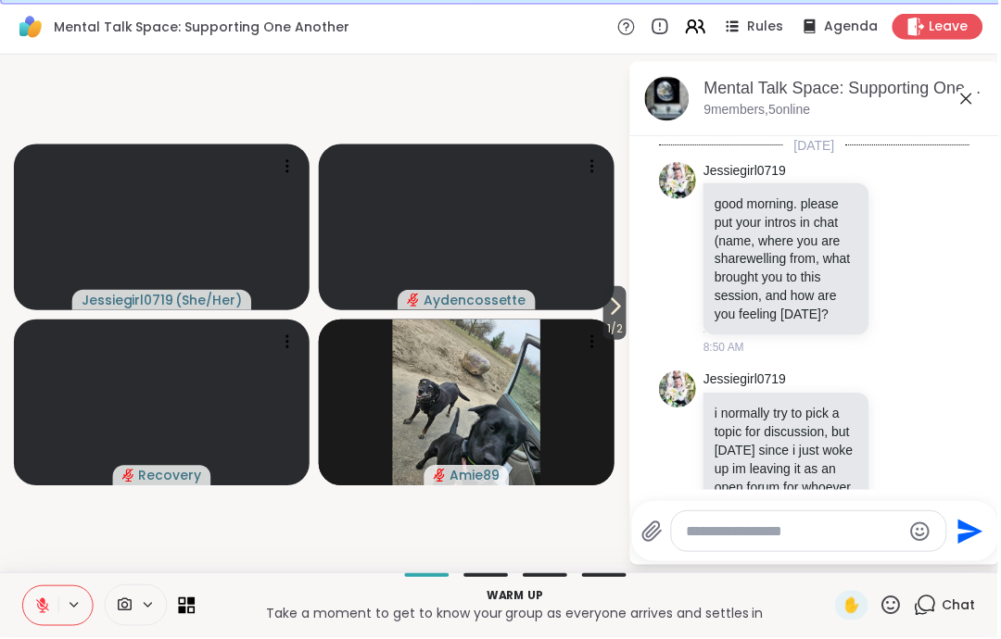
scroll to position [2050, 0]
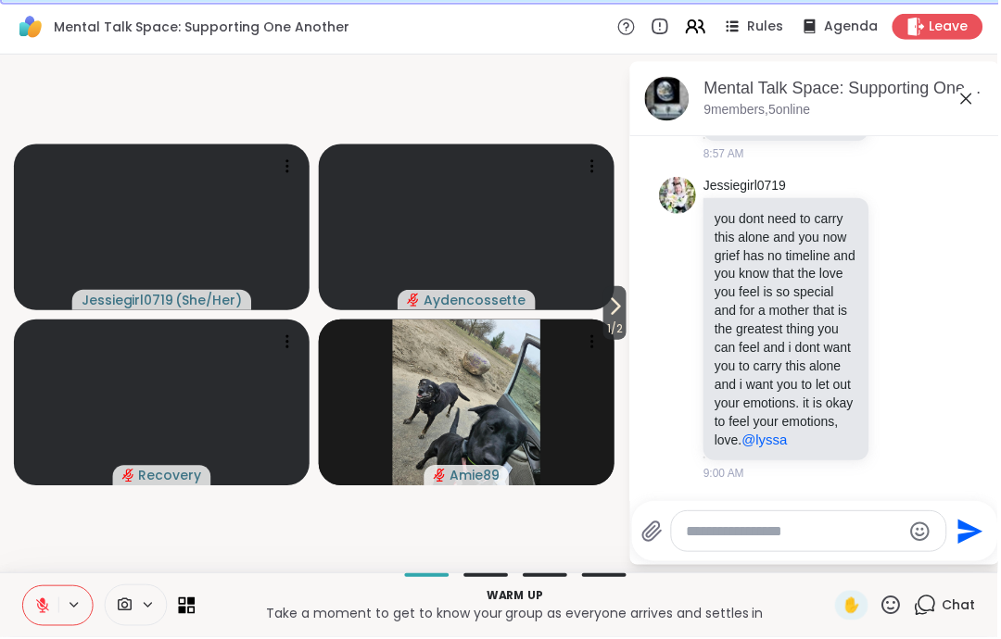
click at [804, 562] on div "Send" at bounding box center [817, 533] width 367 height 60
click at [819, 531] on textarea "Type your message" at bounding box center [796, 533] width 216 height 19
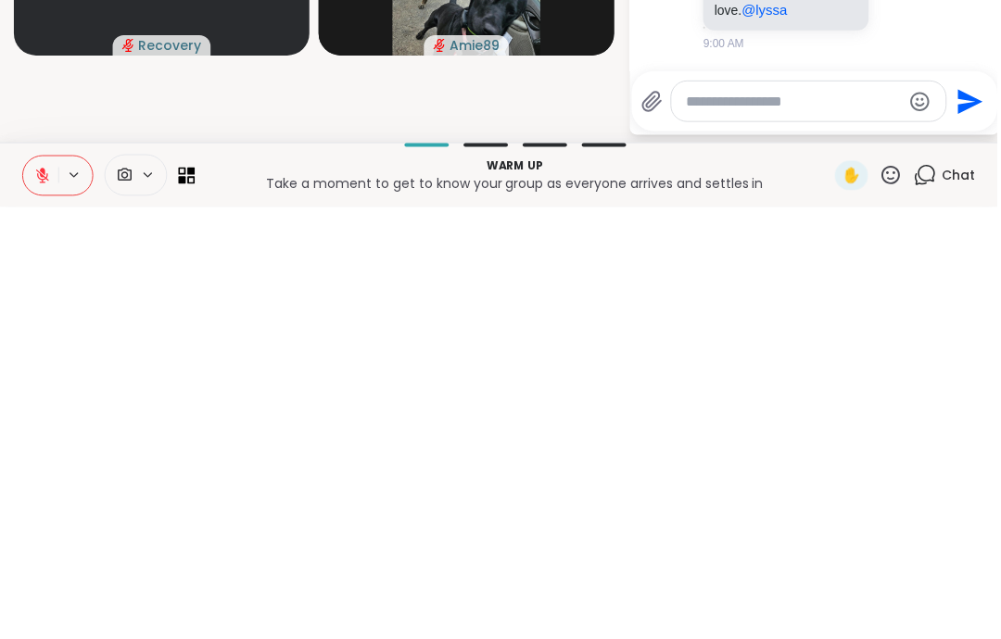
type textarea "*"
click at [830, 524] on textarea "***" at bounding box center [798, 533] width 216 height 19
type textarea "***"
click at [979, 519] on icon "Send" at bounding box center [974, 534] width 30 height 30
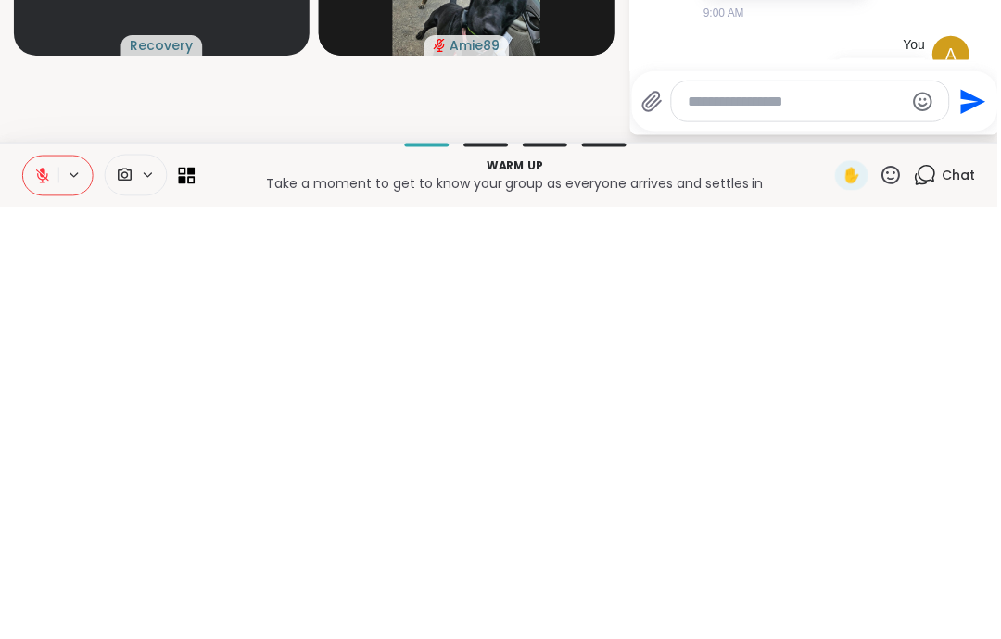
scroll to position [2148, 0]
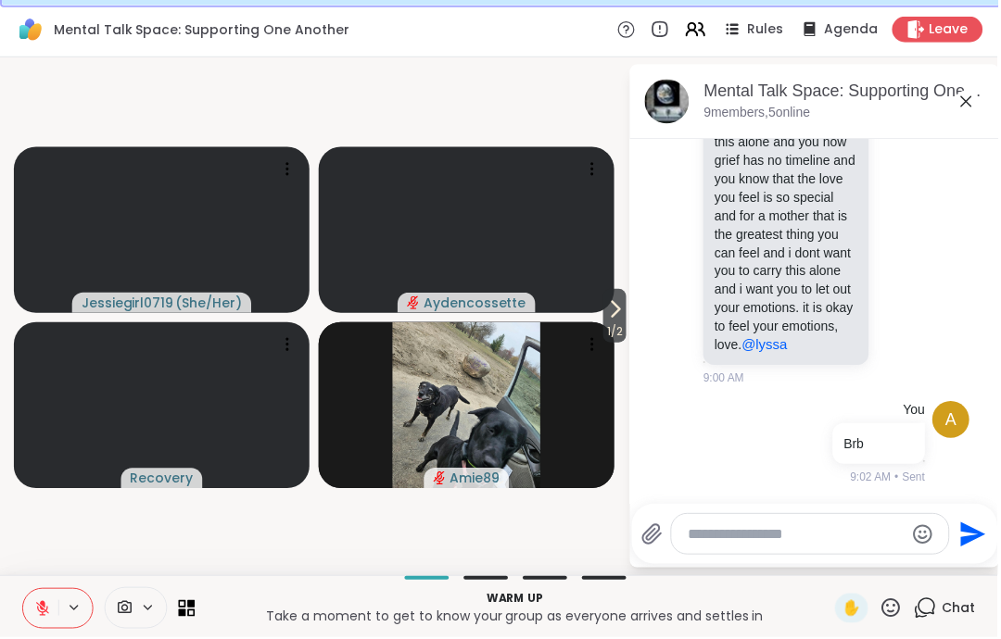
click at [933, 39] on span "Leave" at bounding box center [951, 29] width 39 height 19
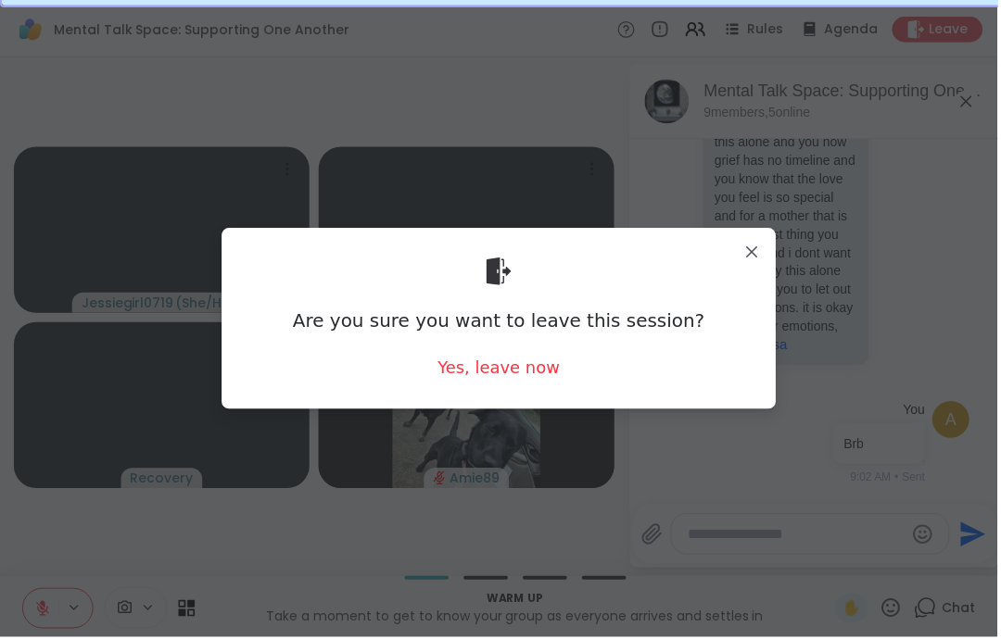
click at [540, 391] on div "Are you sure you want to leave this session? Yes, leave now" at bounding box center [500, 319] width 526 height 151
click at [537, 349] on div "Are you sure you want to leave this session? Yes, leave now" at bounding box center [500, 319] width 526 height 151
click at [539, 367] on div "Yes, leave now" at bounding box center [500, 368] width 122 height 23
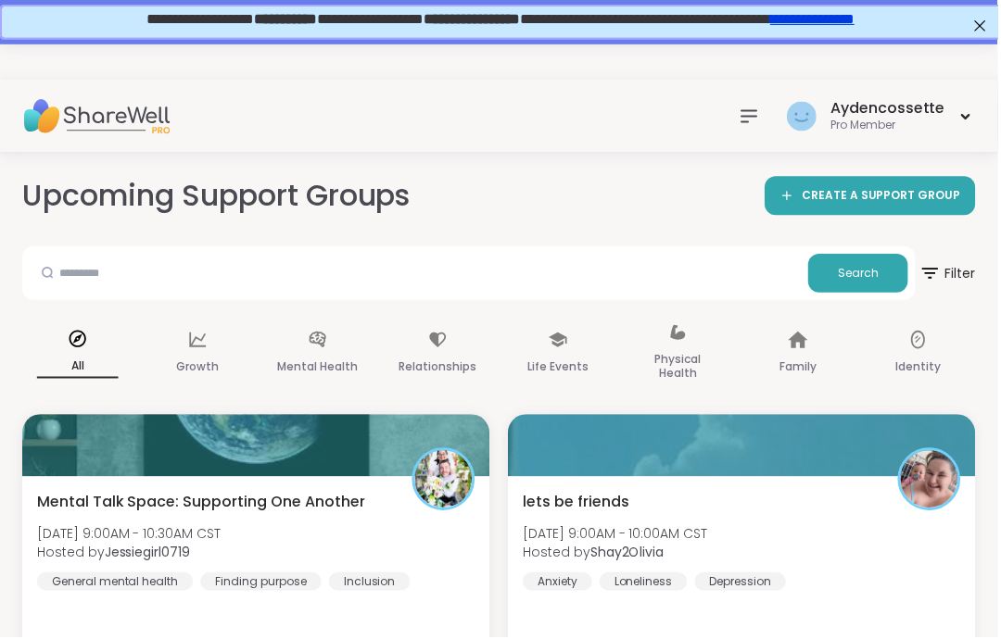
click at [625, 70] on div at bounding box center [500, 57] width 1001 height 44
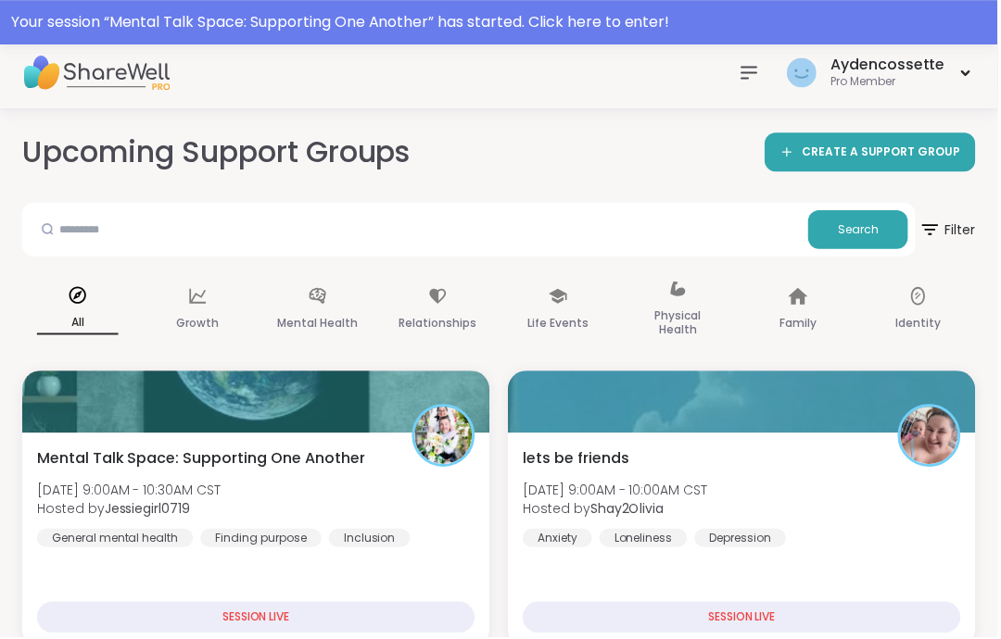
scroll to position [44, 0]
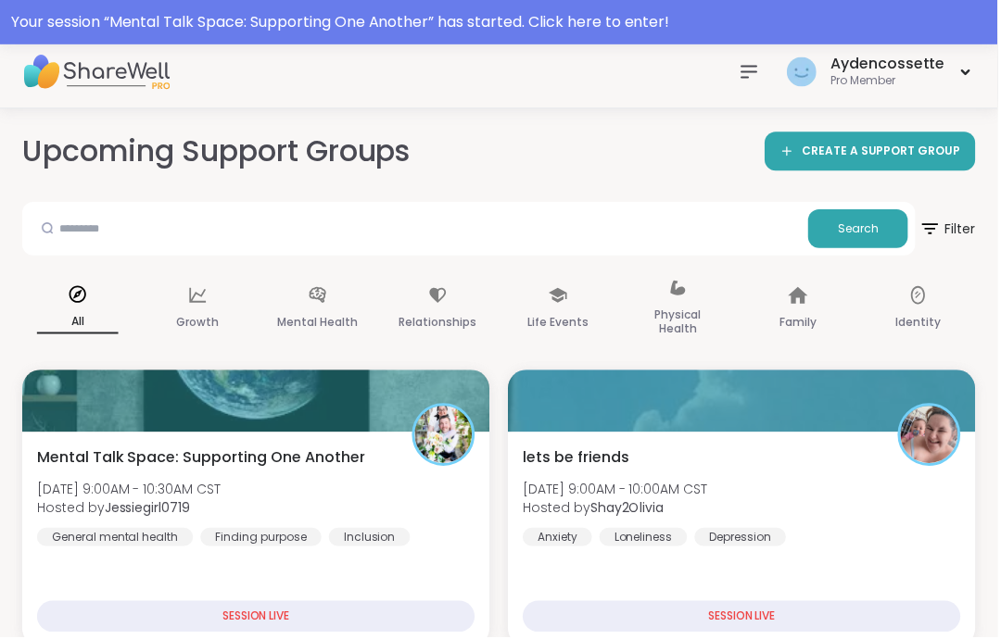
click at [162, 468] on span "Mental Talk Space: Supporting One Another" at bounding box center [201, 459] width 329 height 22
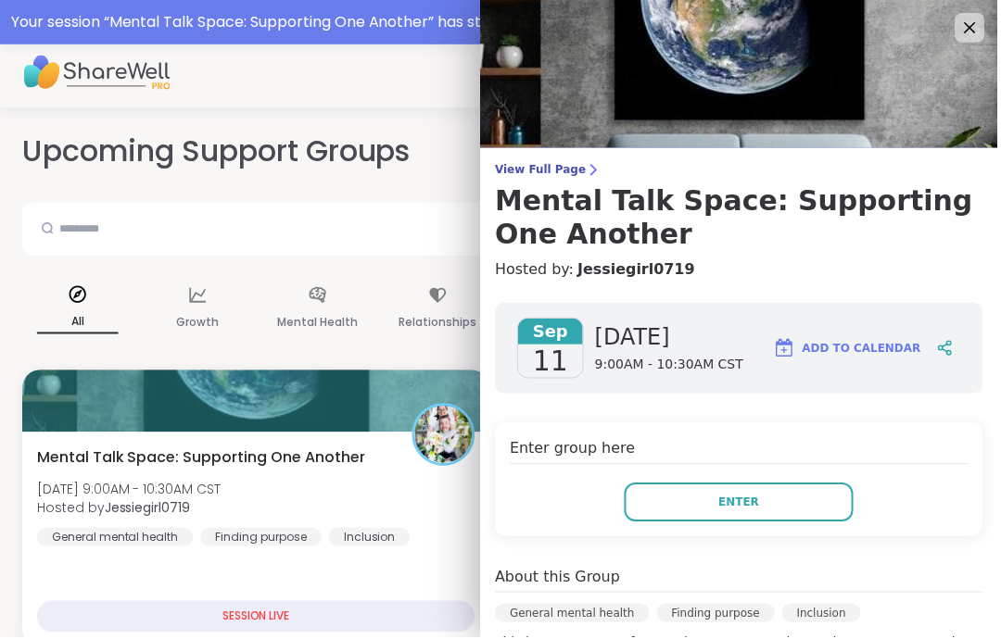
click at [712, 486] on button "Enter" at bounding box center [741, 504] width 230 height 39
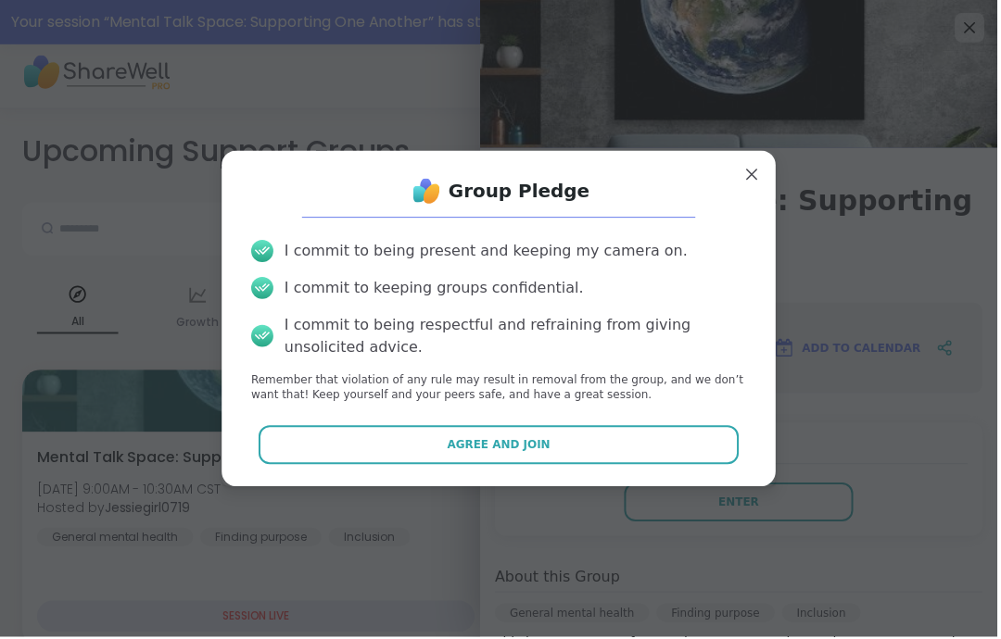
click at [654, 466] on button "Agree and Join" at bounding box center [500, 446] width 483 height 39
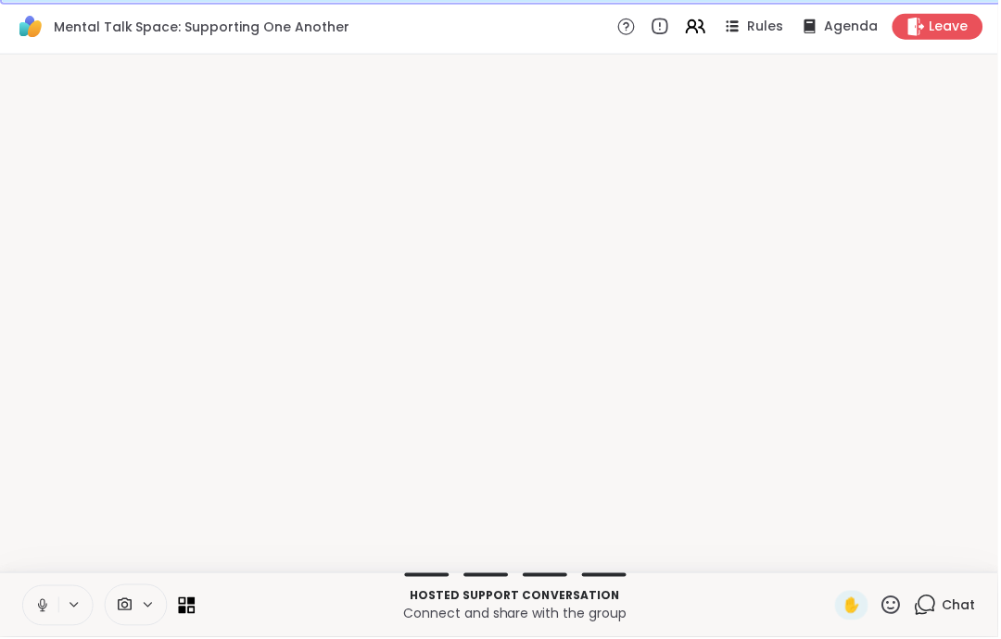
scroll to position [35, 0]
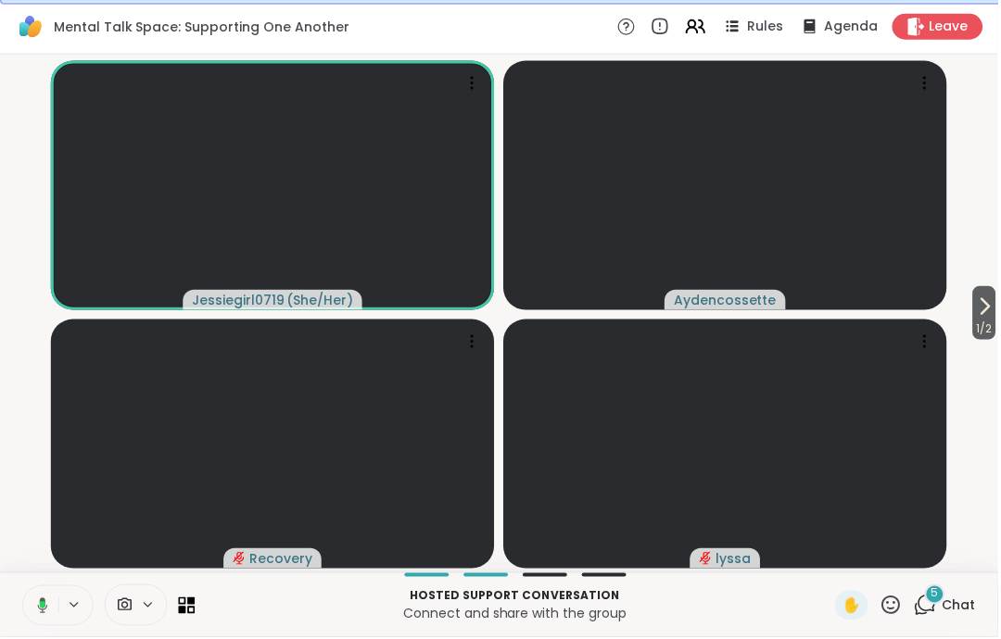
click at [37, 591] on button at bounding box center [39, 607] width 38 height 39
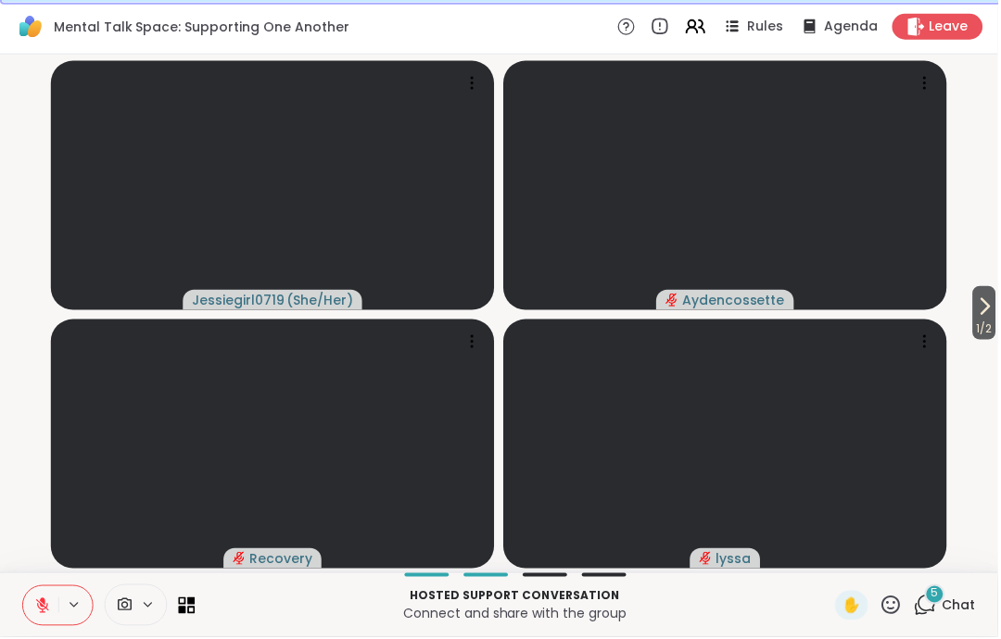
click at [976, 321] on span "1 / 2" at bounding box center [987, 330] width 23 height 22
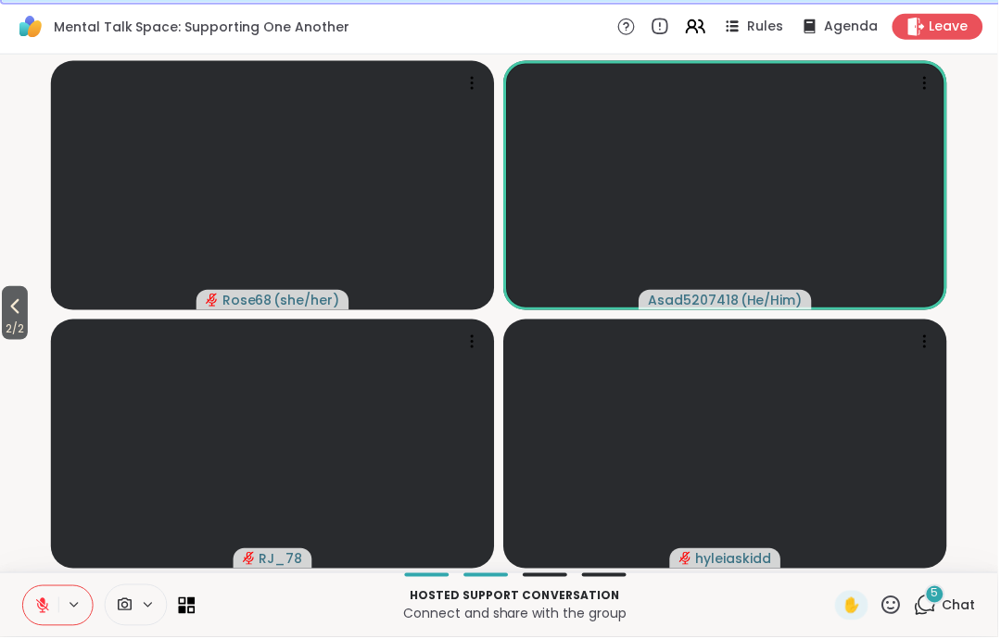
click at [8, 337] on span "2 / 2" at bounding box center [15, 330] width 26 height 22
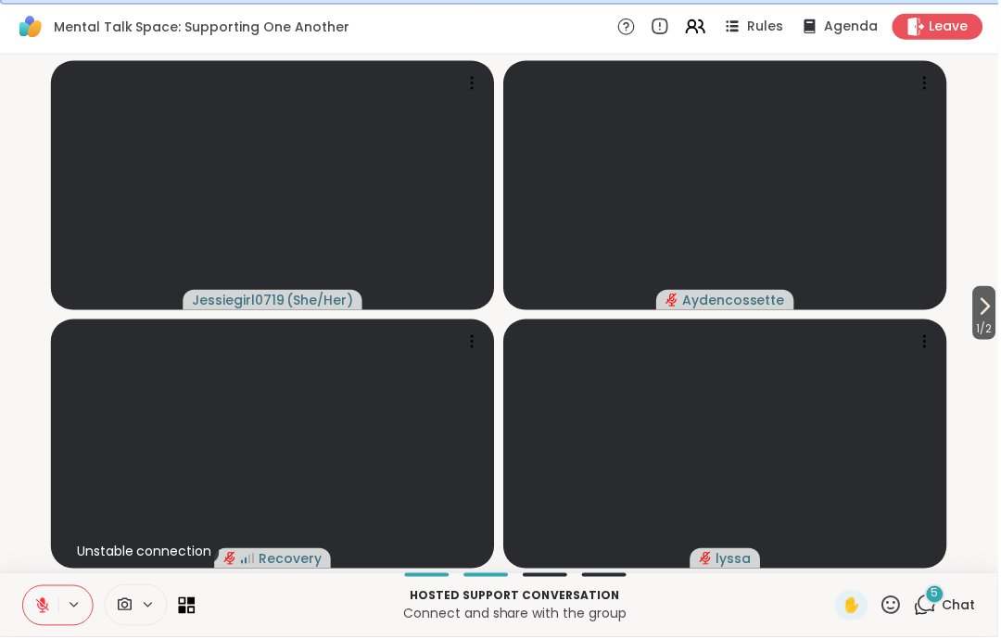
click at [945, 38] on div "Leave" at bounding box center [940, 27] width 91 height 26
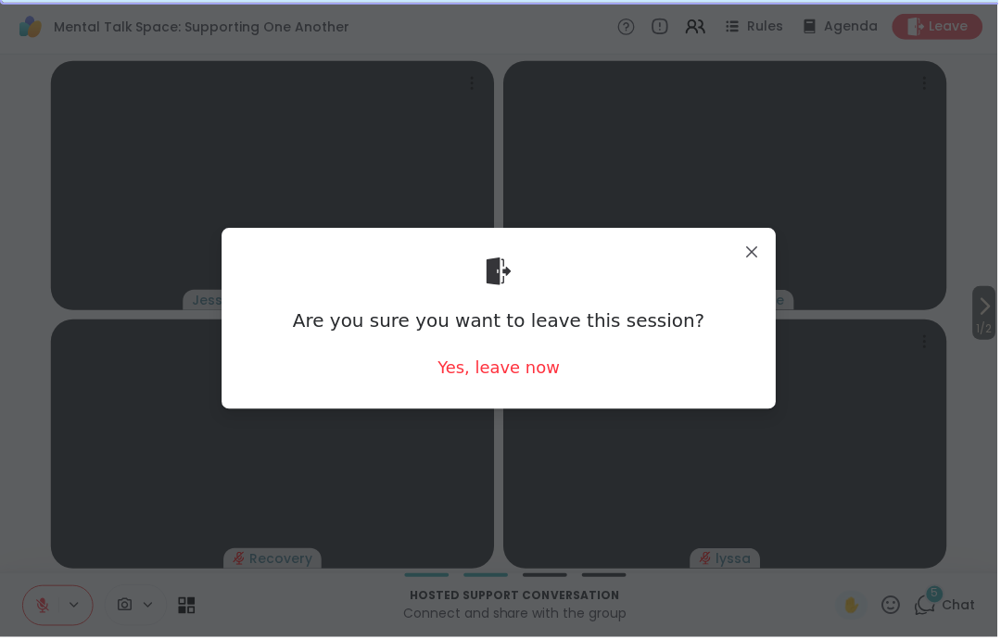
click at [525, 377] on div "Yes, leave now" at bounding box center [500, 368] width 122 height 23
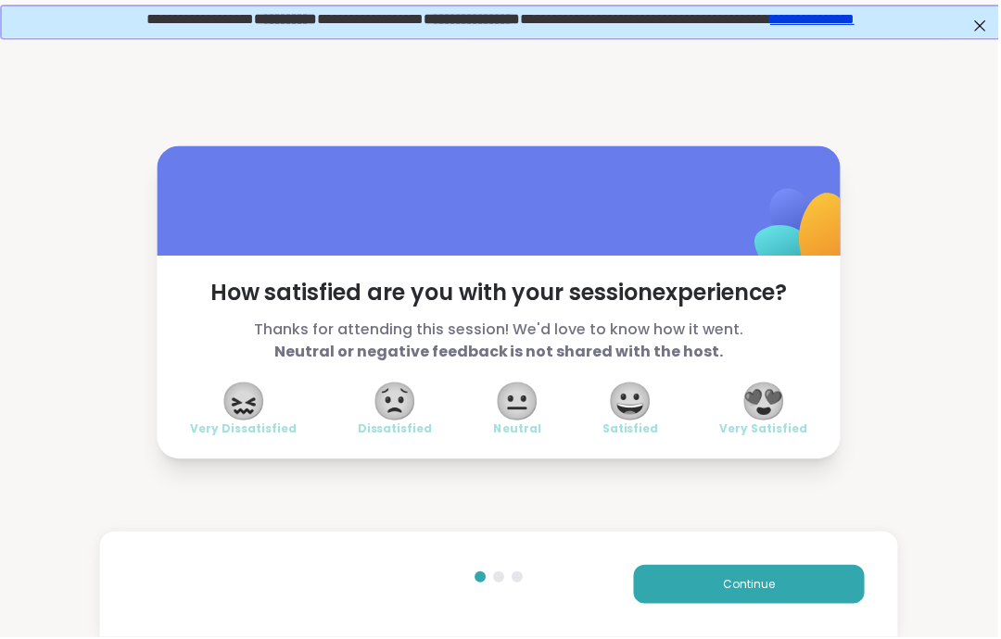
click at [836, 606] on button "Continue" at bounding box center [752, 586] width 232 height 39
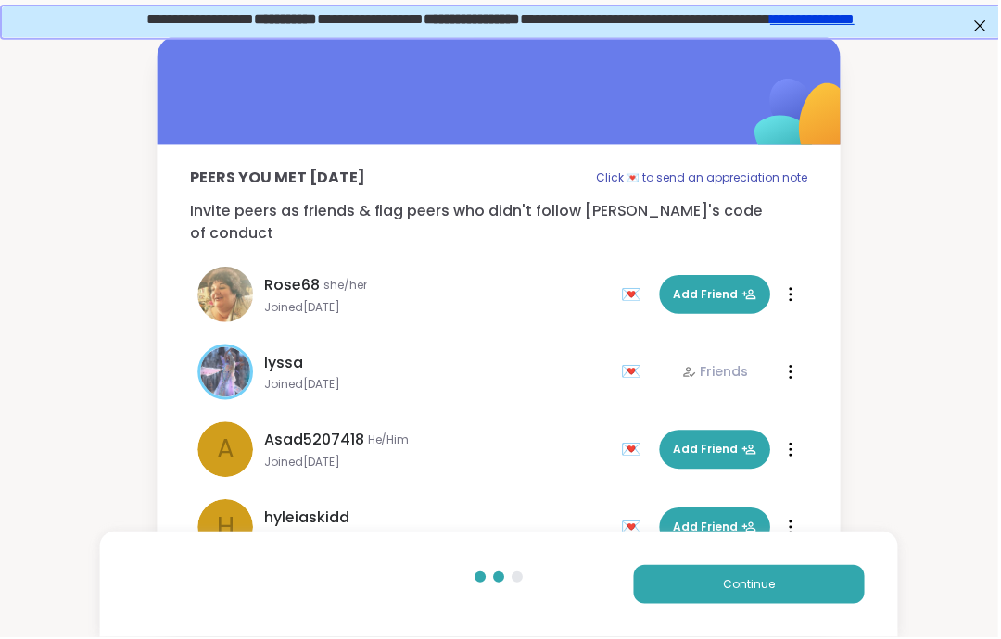
click at [782, 638] on div "Continue" at bounding box center [500, 587] width 801 height 106
click at [833, 623] on div "Continue" at bounding box center [500, 587] width 801 height 106
click at [835, 606] on button "Continue" at bounding box center [752, 586] width 232 height 39
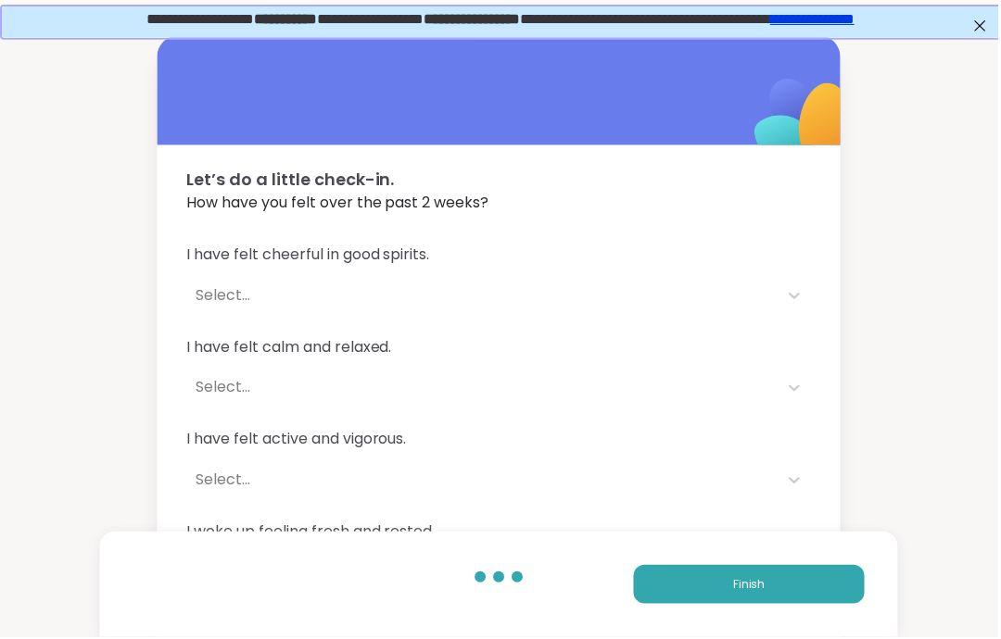
click at [842, 625] on div "Finish" at bounding box center [500, 587] width 801 height 106
click at [854, 631] on div "Finish" at bounding box center [500, 587] width 801 height 106
click at [838, 628] on div "Finish" at bounding box center [500, 587] width 801 height 106
click at [831, 606] on button "Finish" at bounding box center [752, 586] width 232 height 39
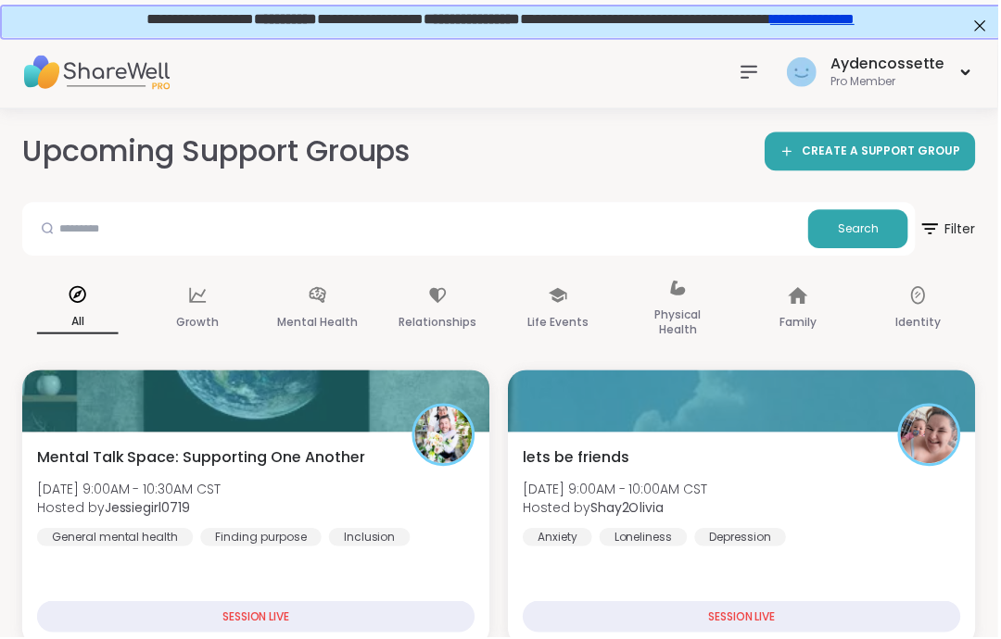
click at [425, 499] on div "Mental Talk Space: Supporting One Another [DATE] 9:00AM - 10:30AM CST Hosted by…" at bounding box center [256, 498] width 439 height 100
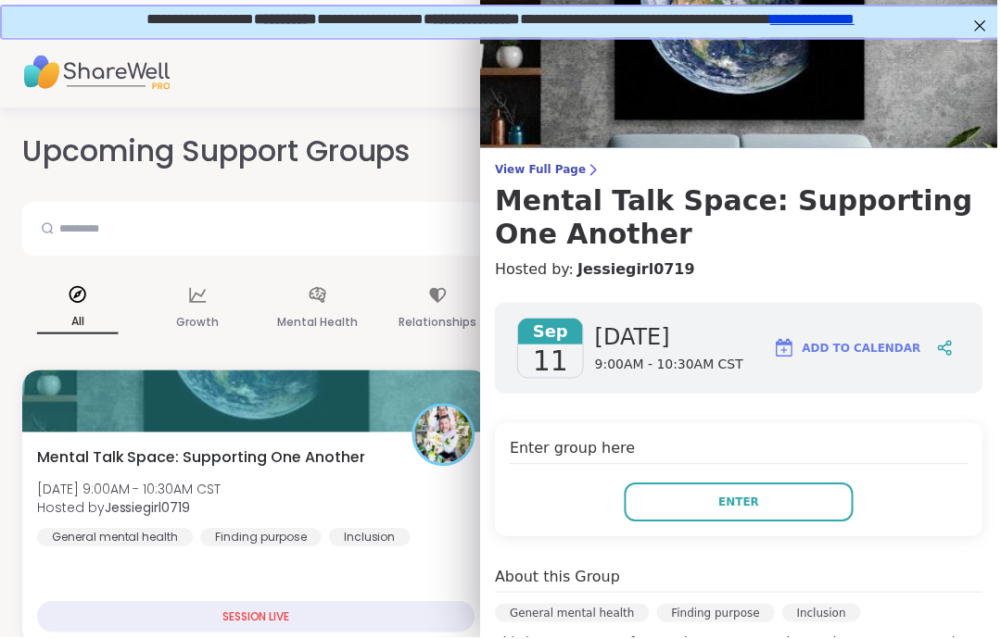
click at [837, 521] on button "Enter" at bounding box center [741, 504] width 230 height 39
click at [720, 486] on button "Enter" at bounding box center [741, 504] width 230 height 39
click at [701, 485] on button "Enter" at bounding box center [741, 504] width 230 height 39
click at [701, 496] on button "Enter" at bounding box center [741, 504] width 230 height 39
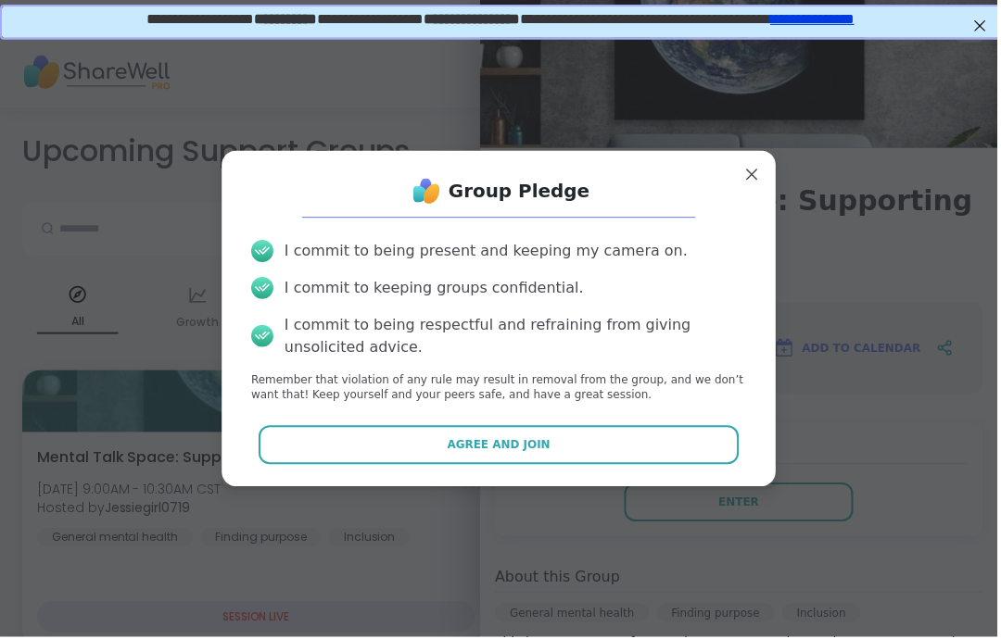
click at [719, 464] on button "Agree and Join" at bounding box center [500, 446] width 483 height 39
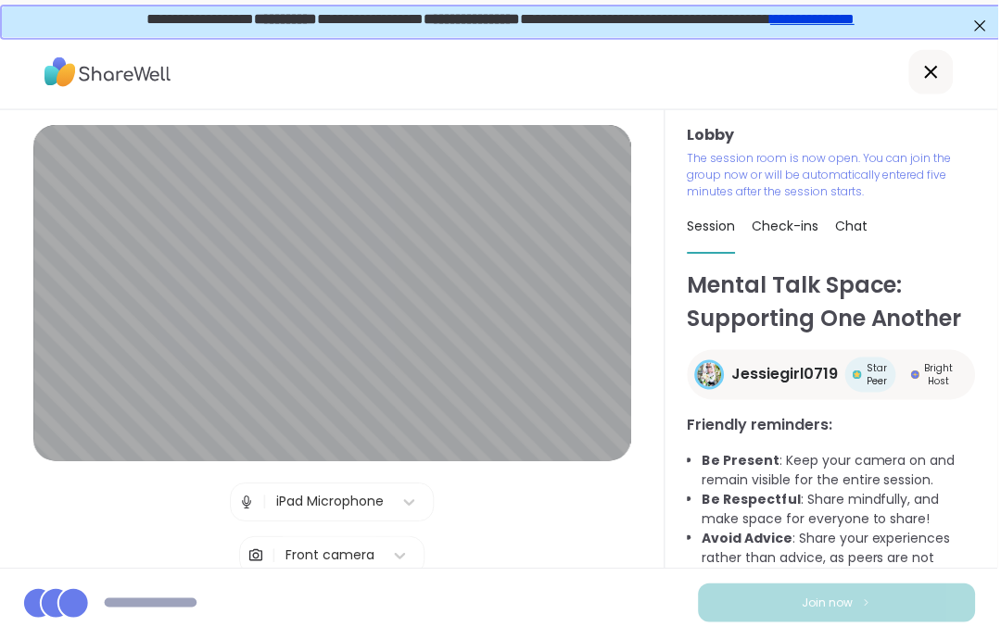
click at [934, 77] on icon at bounding box center [934, 72] width 22 height 22
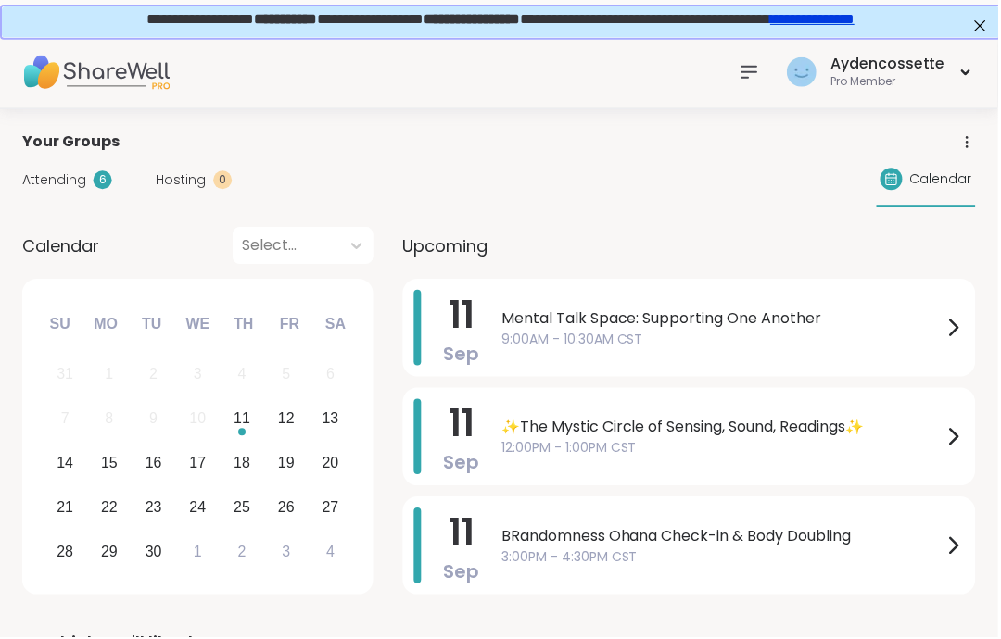
click at [864, 294] on div "Mental Talk Space: Supporting One Another 9:00AM - 10:30AM CST" at bounding box center [735, 329] width 464 height 76
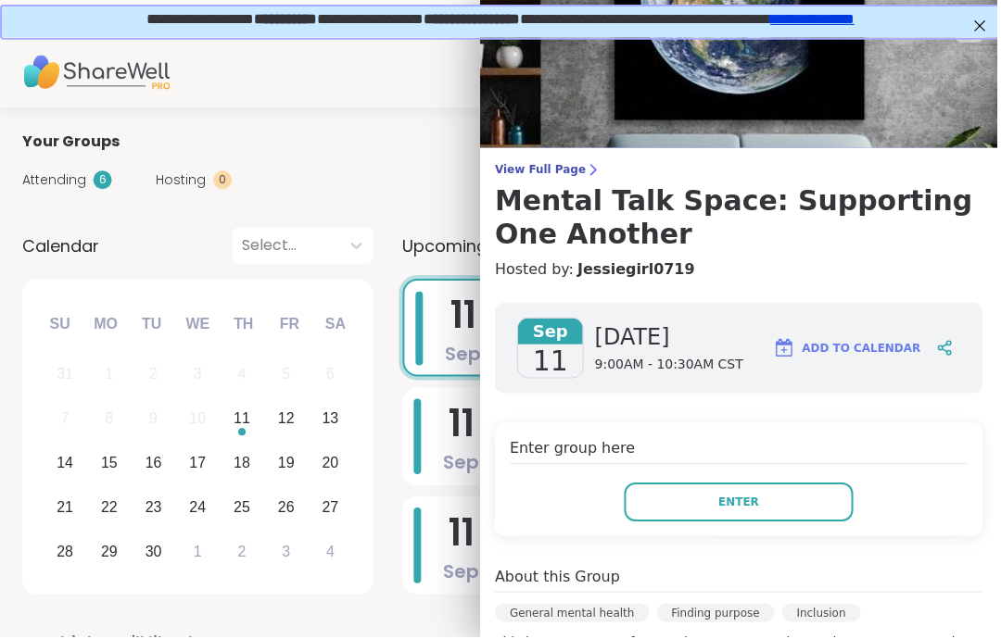
click at [728, 489] on button "Enter" at bounding box center [741, 504] width 230 height 39
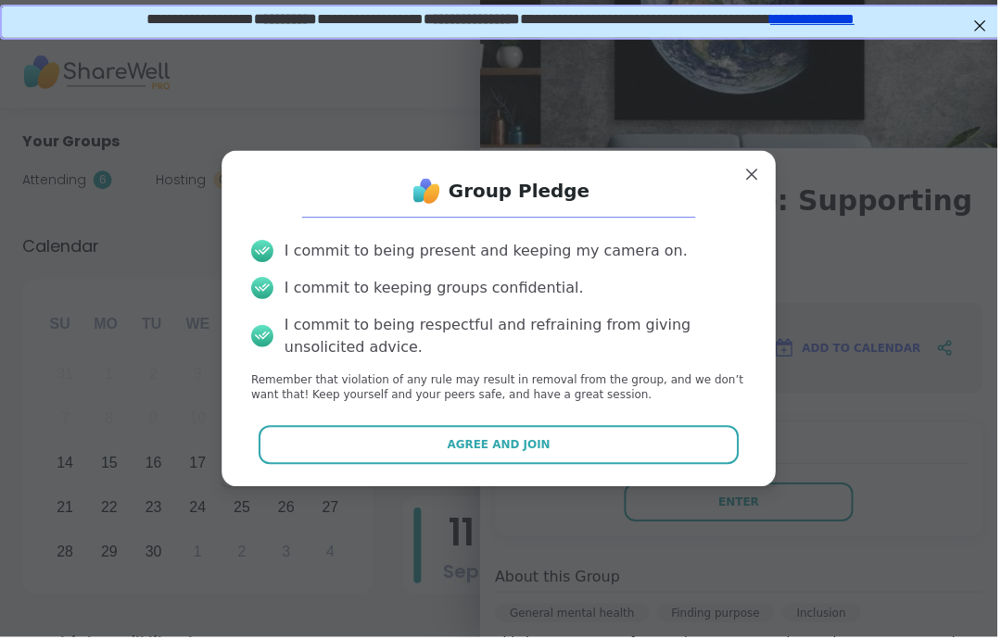
click at [644, 466] on button "Agree and Join" at bounding box center [500, 446] width 483 height 39
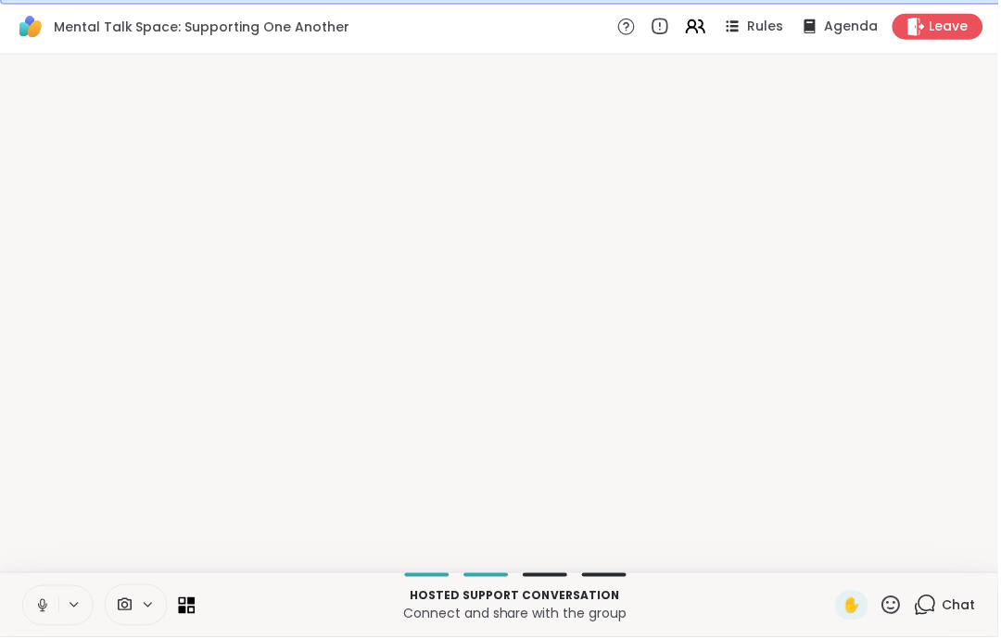
scroll to position [35, 0]
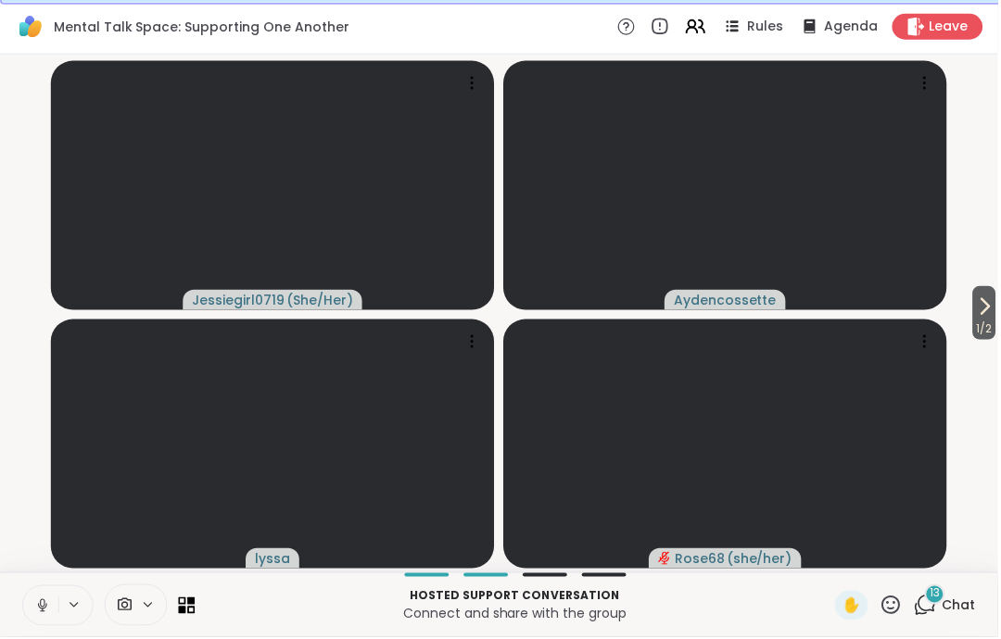
click at [80, 586] on div "Hosted support conversation Connect and share with the group ✋ 13 Chat" at bounding box center [500, 607] width 1001 height 65
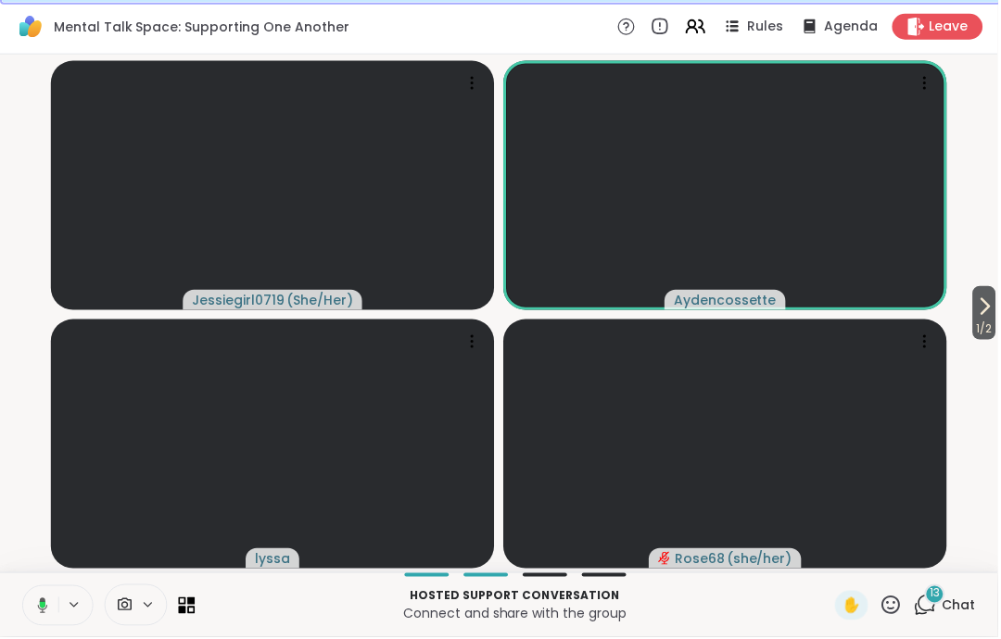
click at [38, 608] on icon at bounding box center [40, 608] width 17 height 17
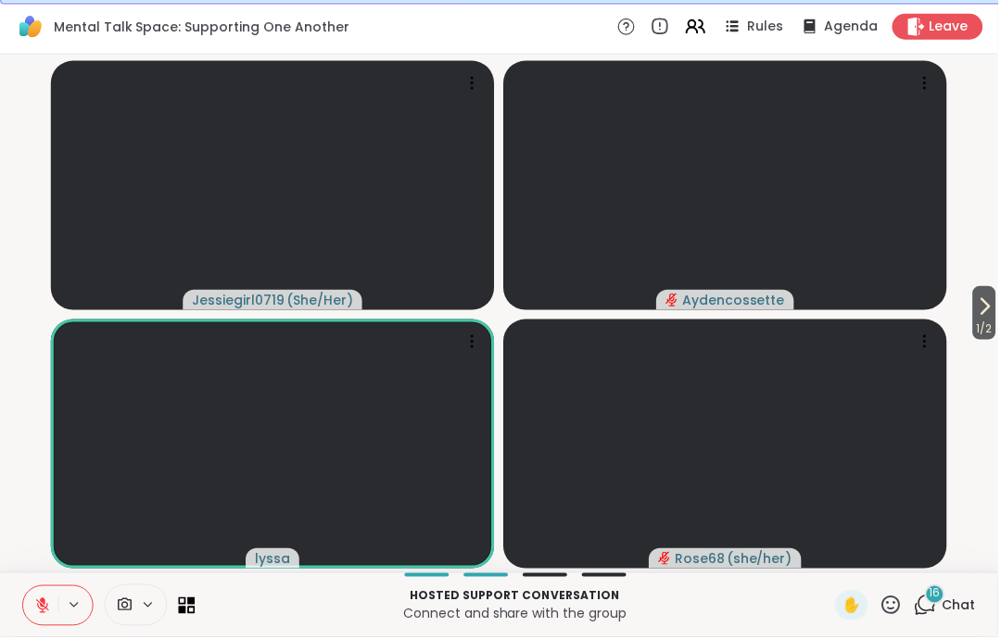
click at [947, 18] on span "Leave" at bounding box center [951, 27] width 39 height 19
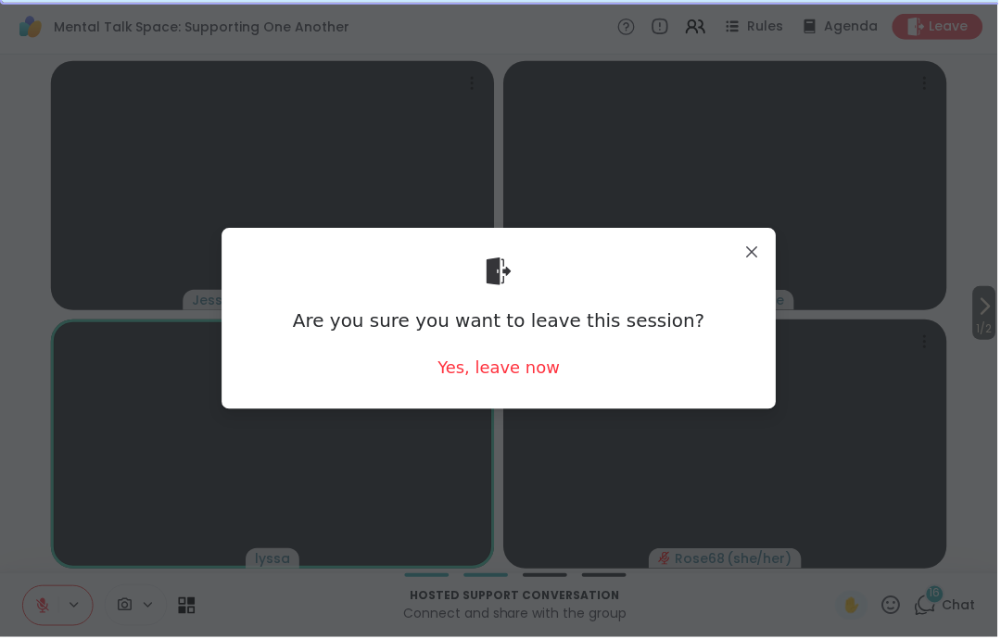
click at [485, 380] on div "Yes, leave now" at bounding box center [500, 368] width 122 height 23
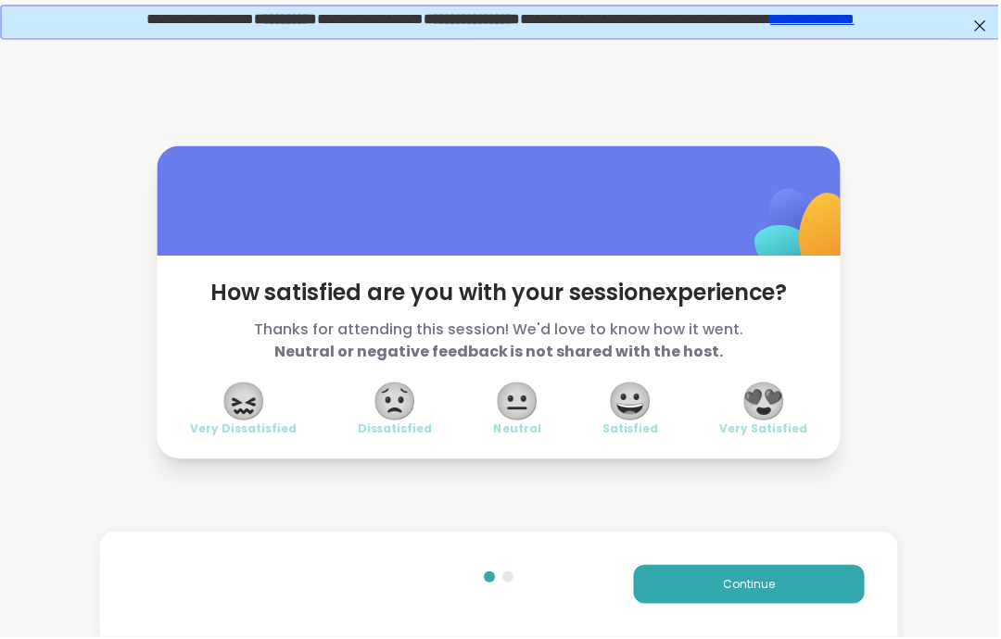
click at [831, 618] on div "Continue" at bounding box center [500, 587] width 801 height 106
click at [814, 633] on div "Continue" at bounding box center [500, 587] width 801 height 106
click at [800, 618] on div "Continue" at bounding box center [500, 587] width 801 height 106
click at [758, 606] on button "Continue" at bounding box center [752, 586] width 232 height 39
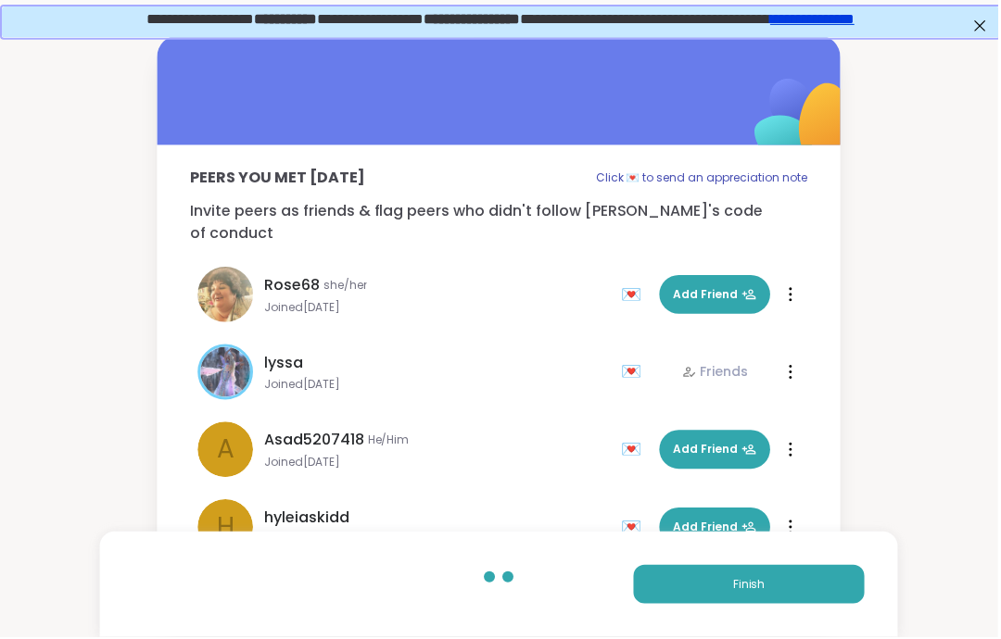
click at [765, 627] on div "Finish" at bounding box center [500, 587] width 801 height 106
click at [803, 606] on button "Finish" at bounding box center [752, 586] width 232 height 39
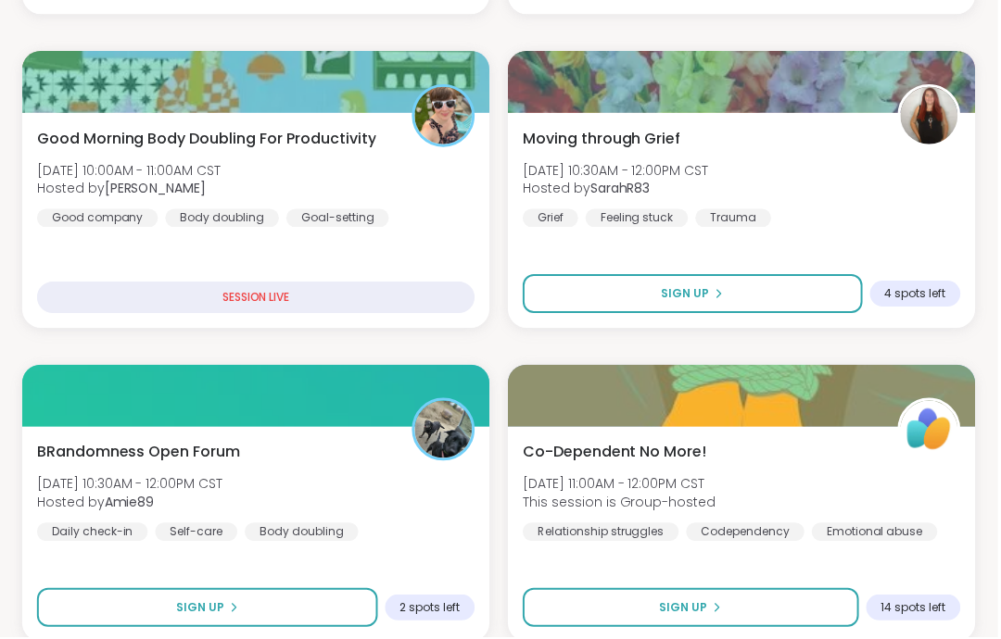
scroll to position [952, 0]
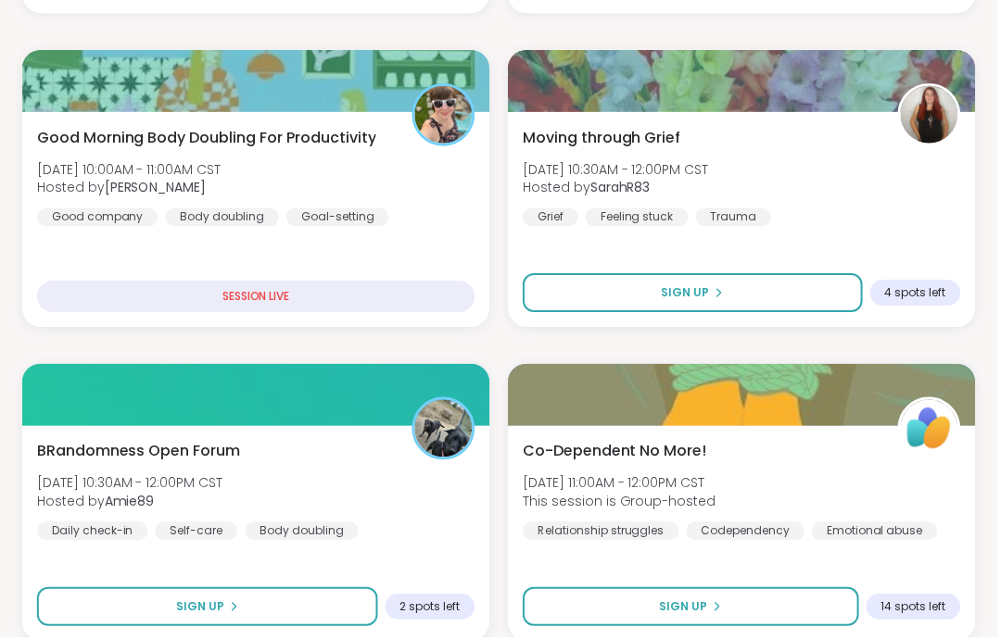
click at [271, 621] on button "Sign Up" at bounding box center [208, 608] width 342 height 39
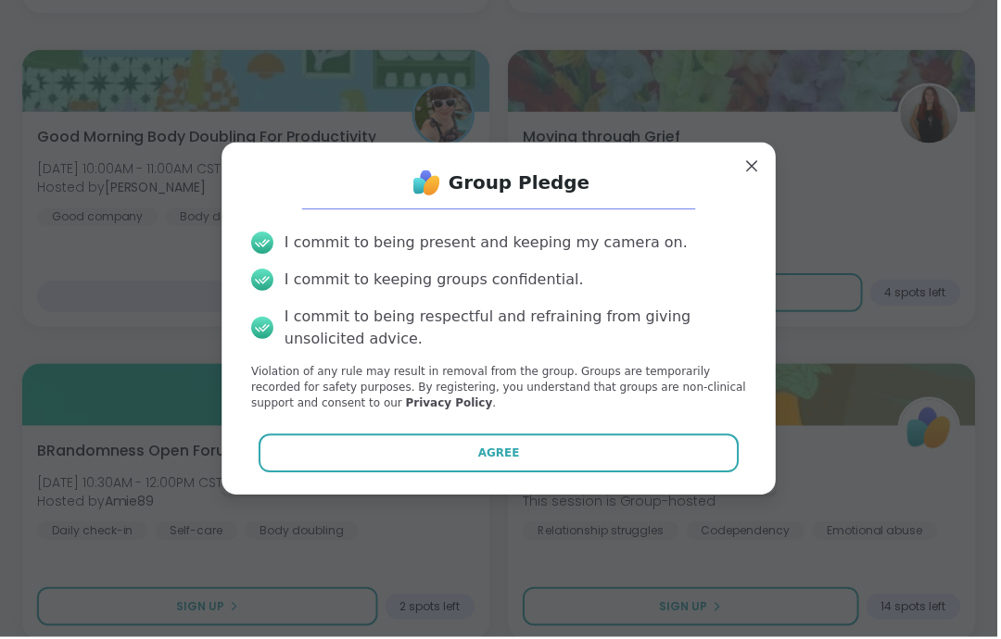
click at [409, 474] on button "Agree" at bounding box center [500, 455] width 483 height 39
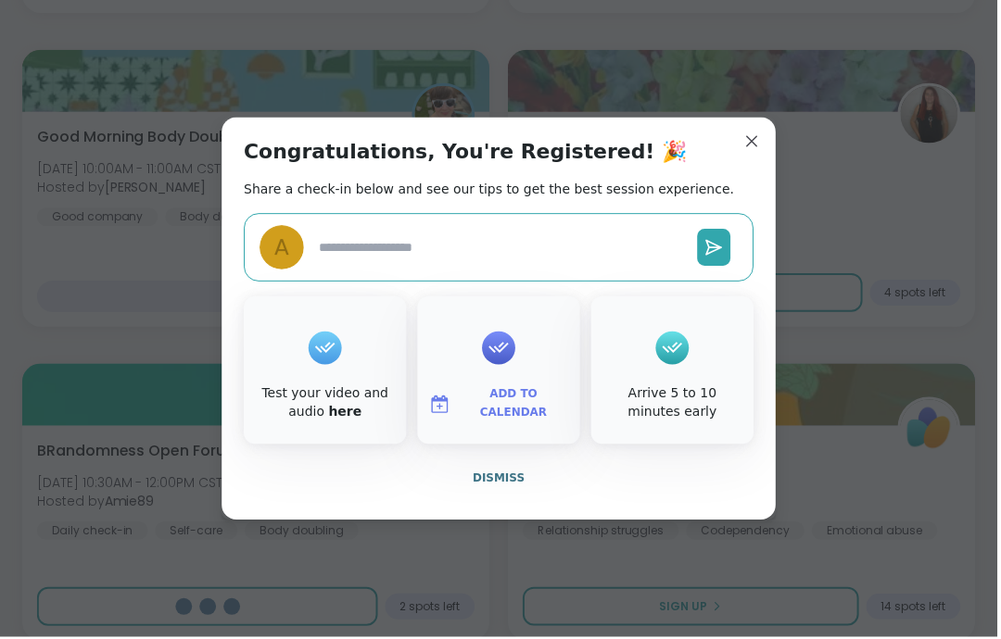
type textarea "*"
click at [524, 486] on span "Dismiss" at bounding box center [500, 480] width 52 height 13
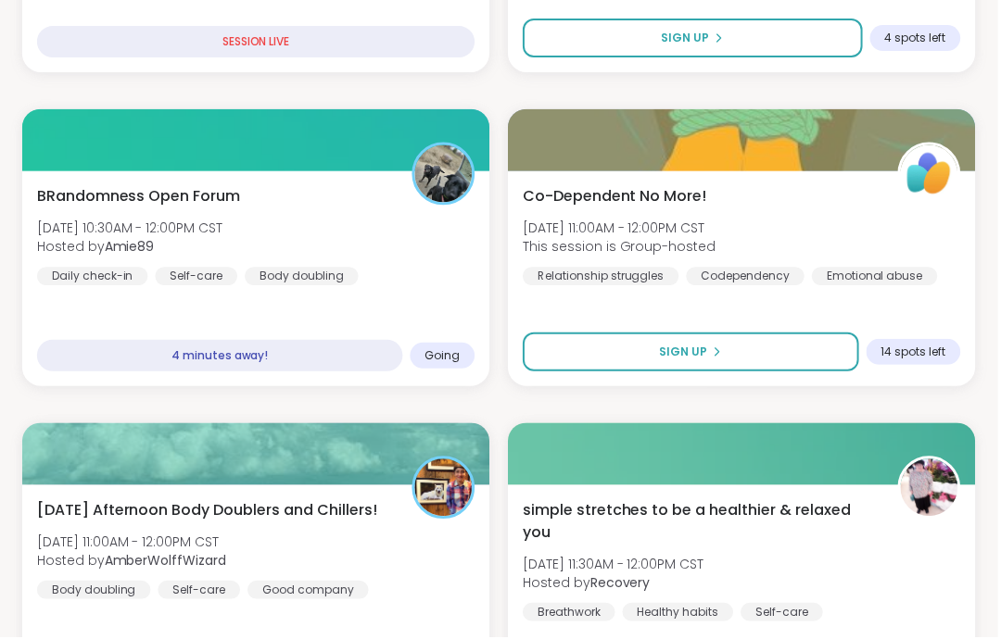
scroll to position [1210, 0]
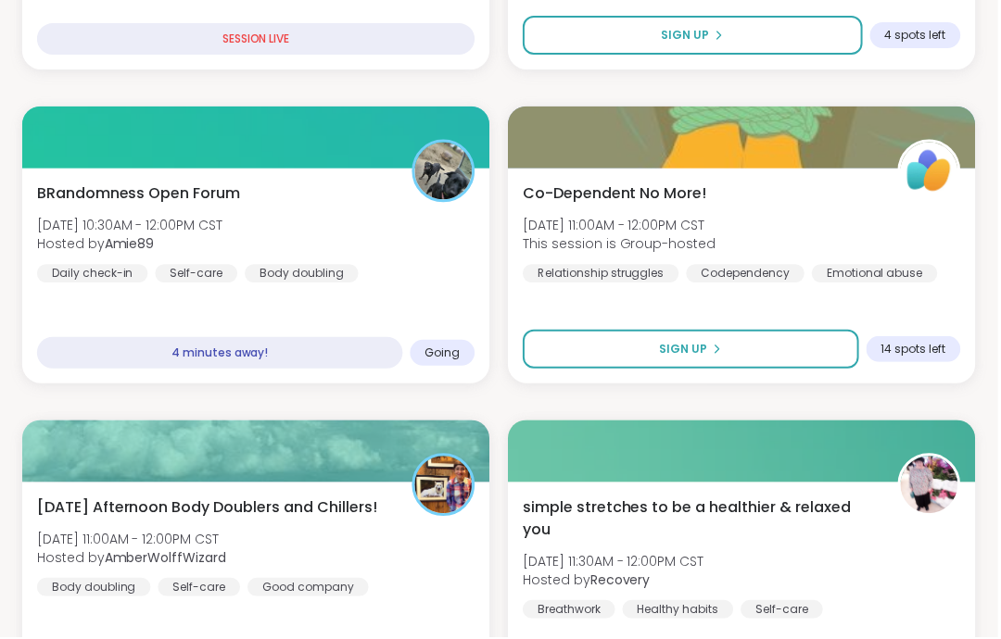
click at [384, 239] on div "BRandomness Open Forum [DATE] 10:30AM - 12:00PM CST Hosted by Amie89 Daily chec…" at bounding box center [256, 233] width 439 height 100
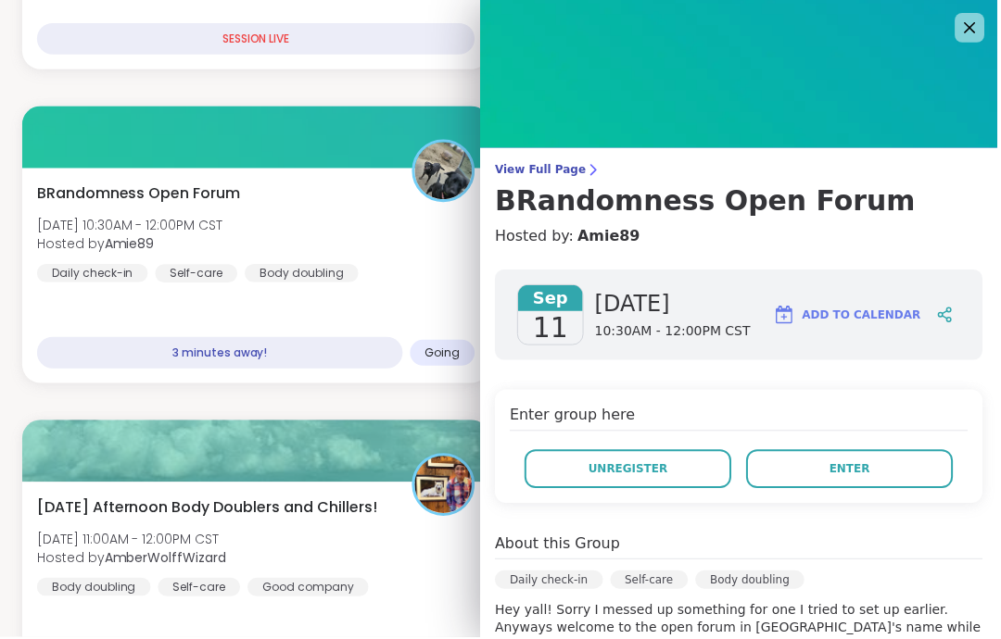
scroll to position [0, 0]
click at [926, 454] on button "Enter" at bounding box center [853, 470] width 208 height 39
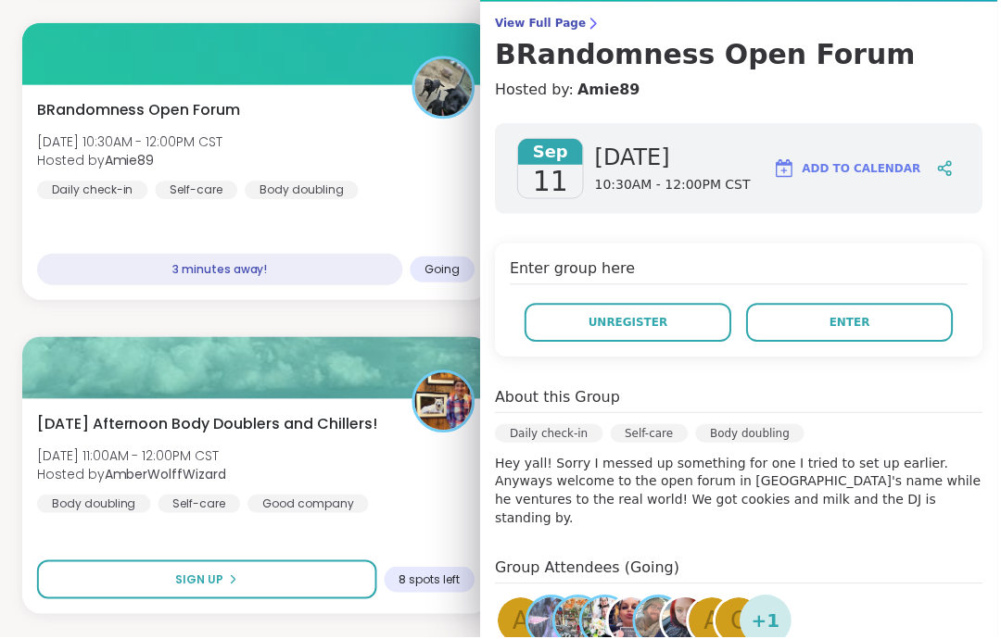
scroll to position [151, 0]
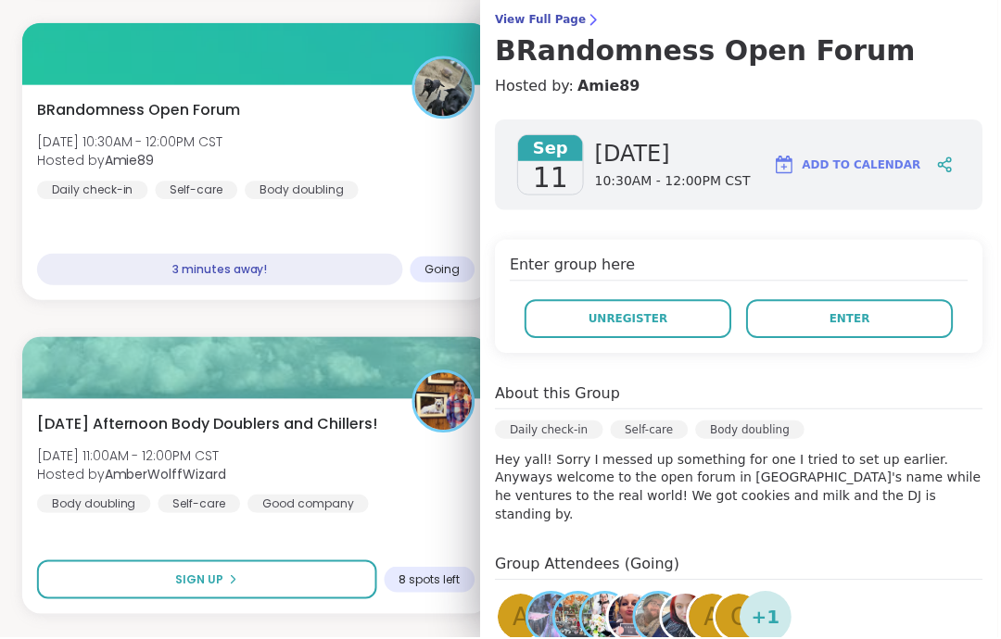
click at [858, 321] on span "Enter" at bounding box center [852, 319] width 41 height 17
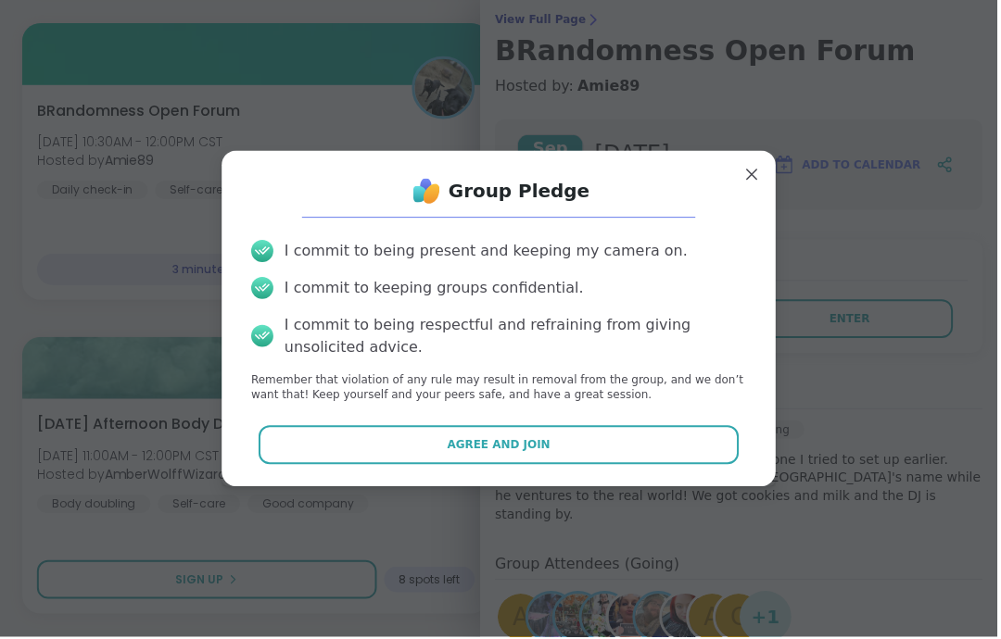
click at [686, 466] on button "Agree and Join" at bounding box center [500, 446] width 483 height 39
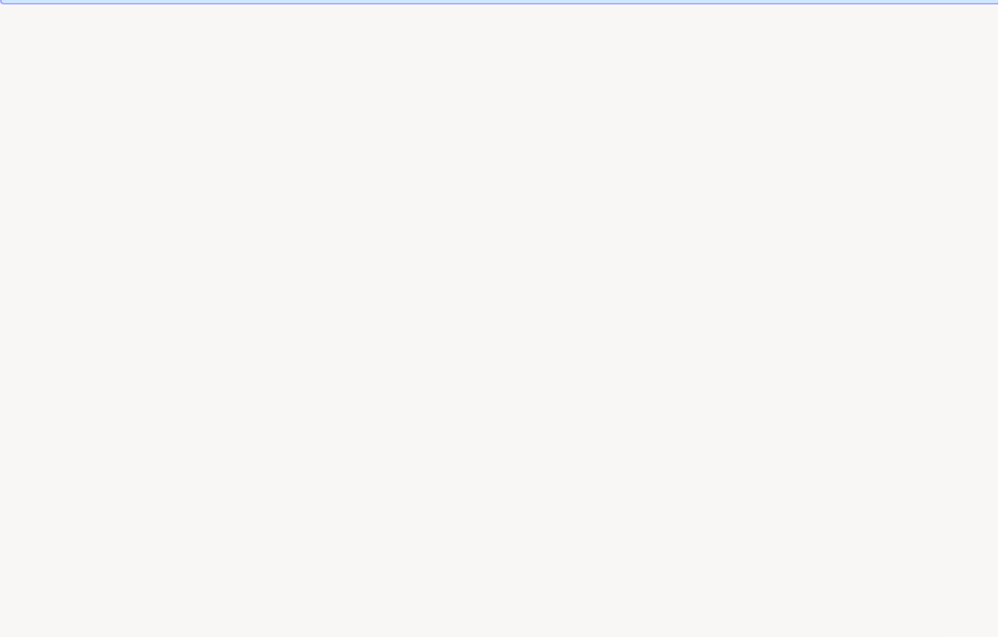
scroll to position [107, 0]
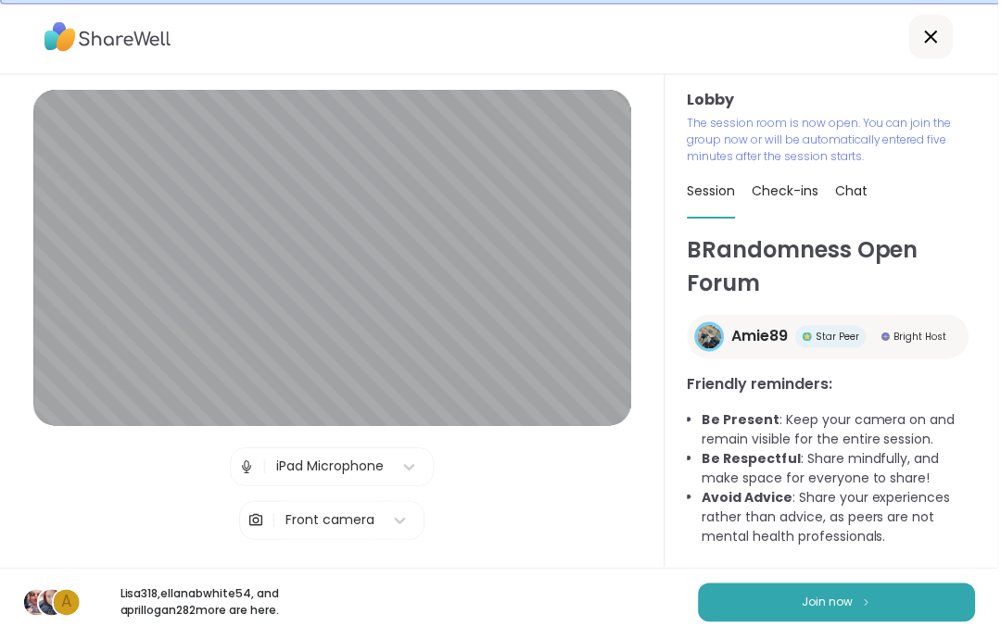
click at [887, 599] on button "Join now" at bounding box center [840, 605] width 278 height 39
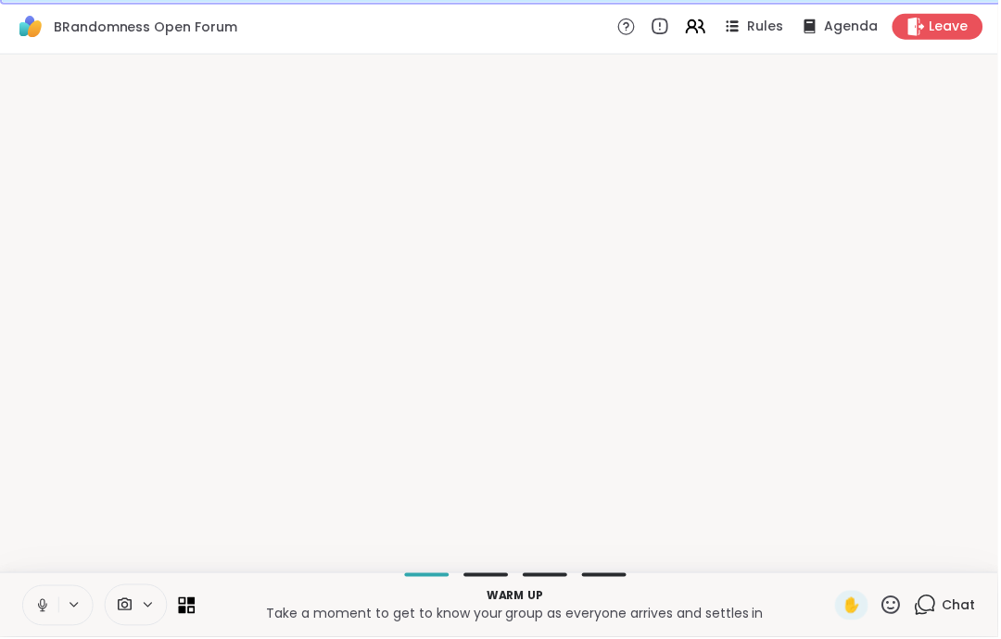
scroll to position [35, 0]
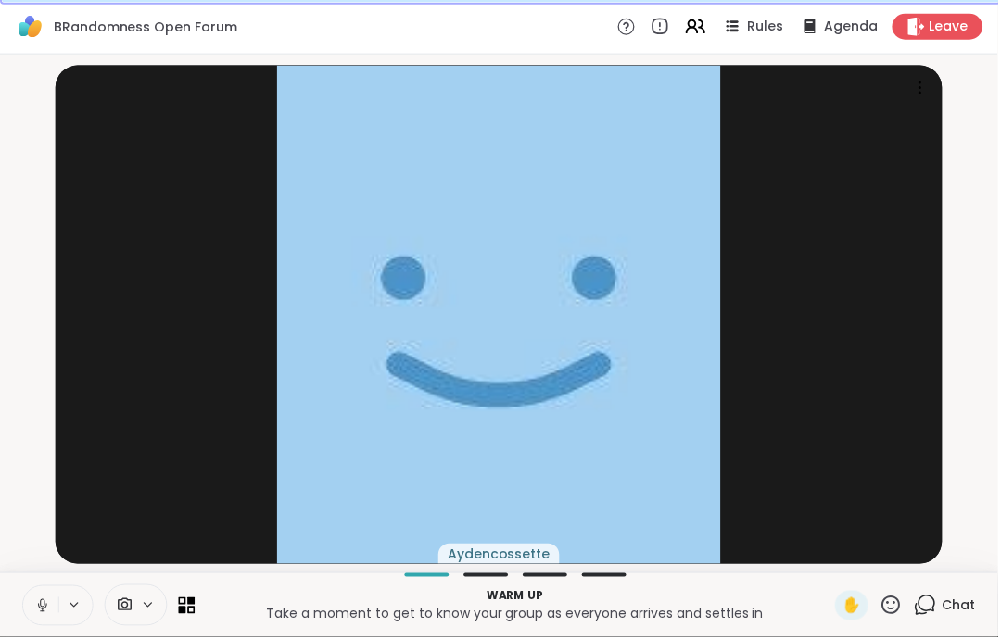
click at [55, 609] on button at bounding box center [40, 607] width 35 height 39
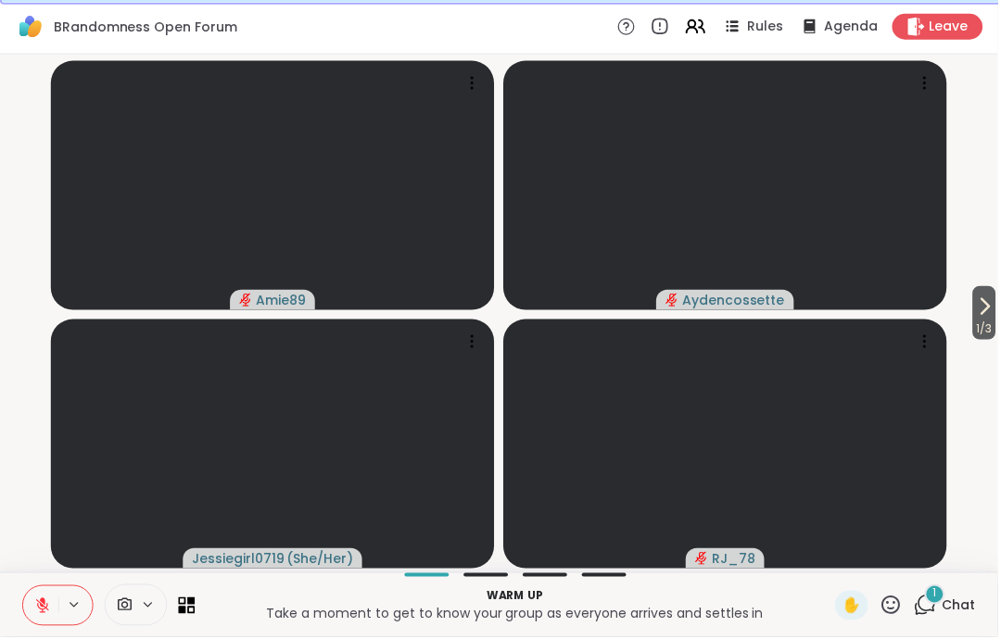
click at [964, 26] on span "Leave" at bounding box center [951, 27] width 39 height 19
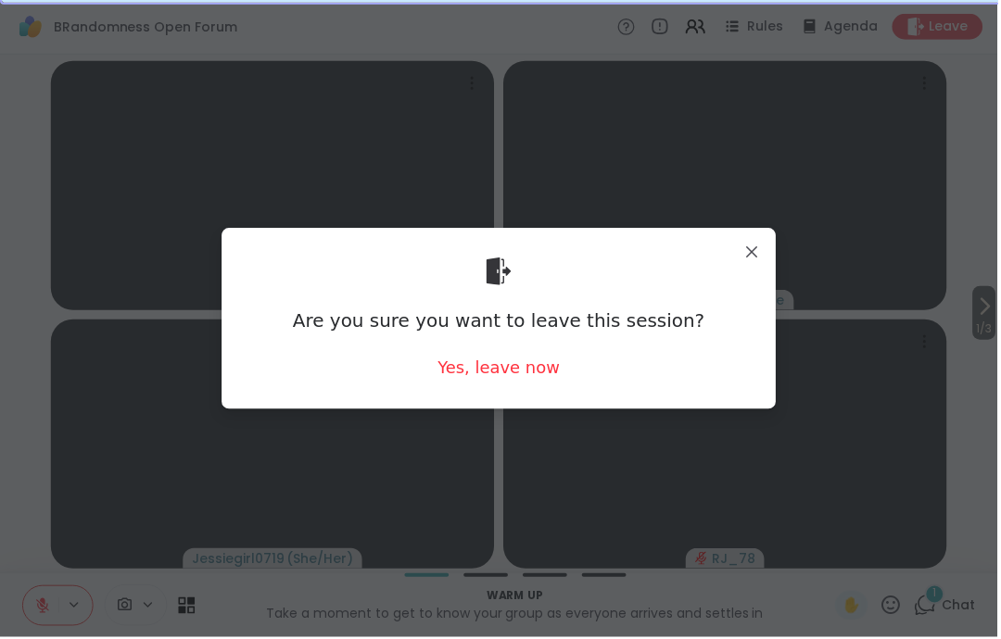
click at [536, 380] on div "Yes, leave now" at bounding box center [500, 368] width 122 height 23
